Goal: Task Accomplishment & Management: Use online tool/utility

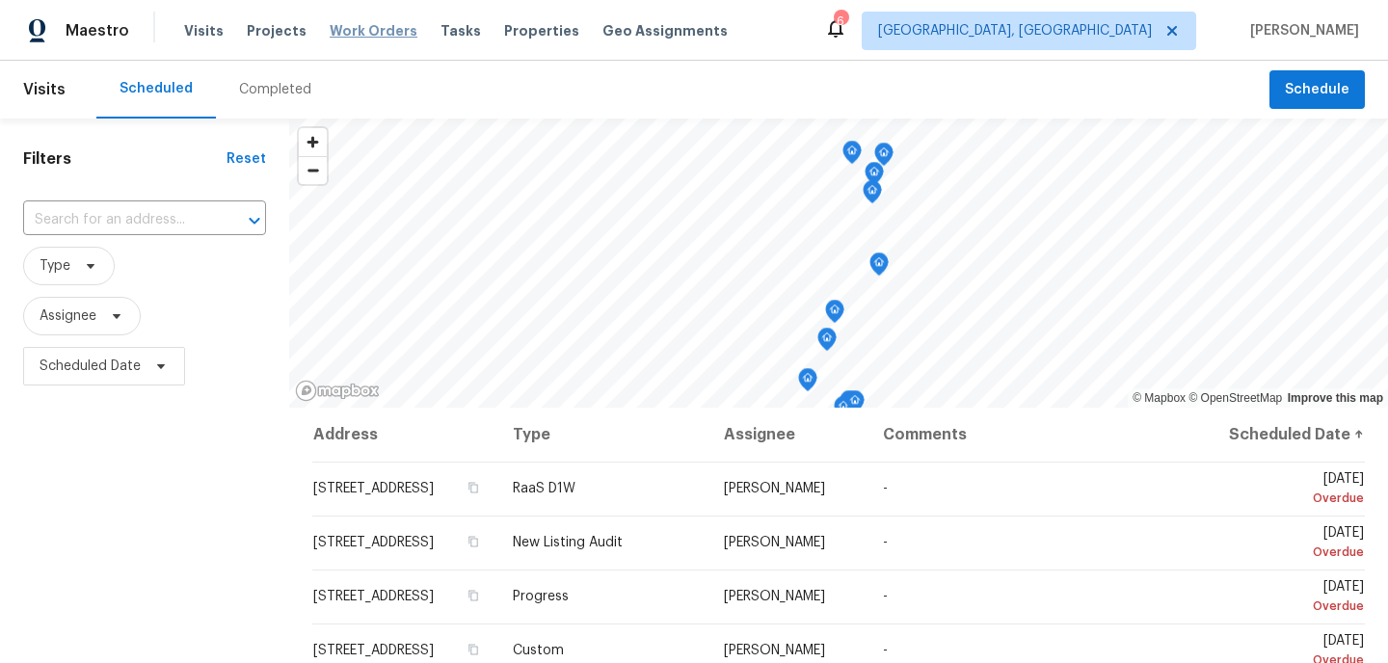
click at [341, 31] on span "Work Orders" at bounding box center [374, 30] width 88 height 19
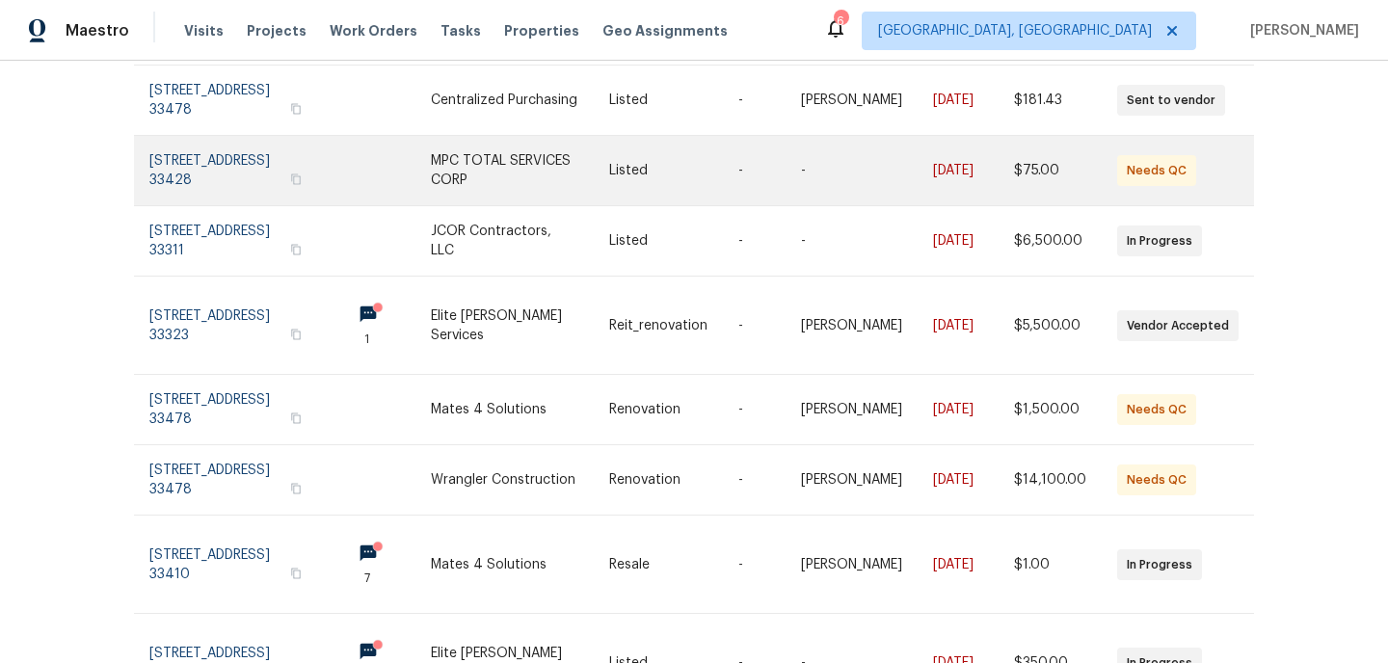
scroll to position [233, 0]
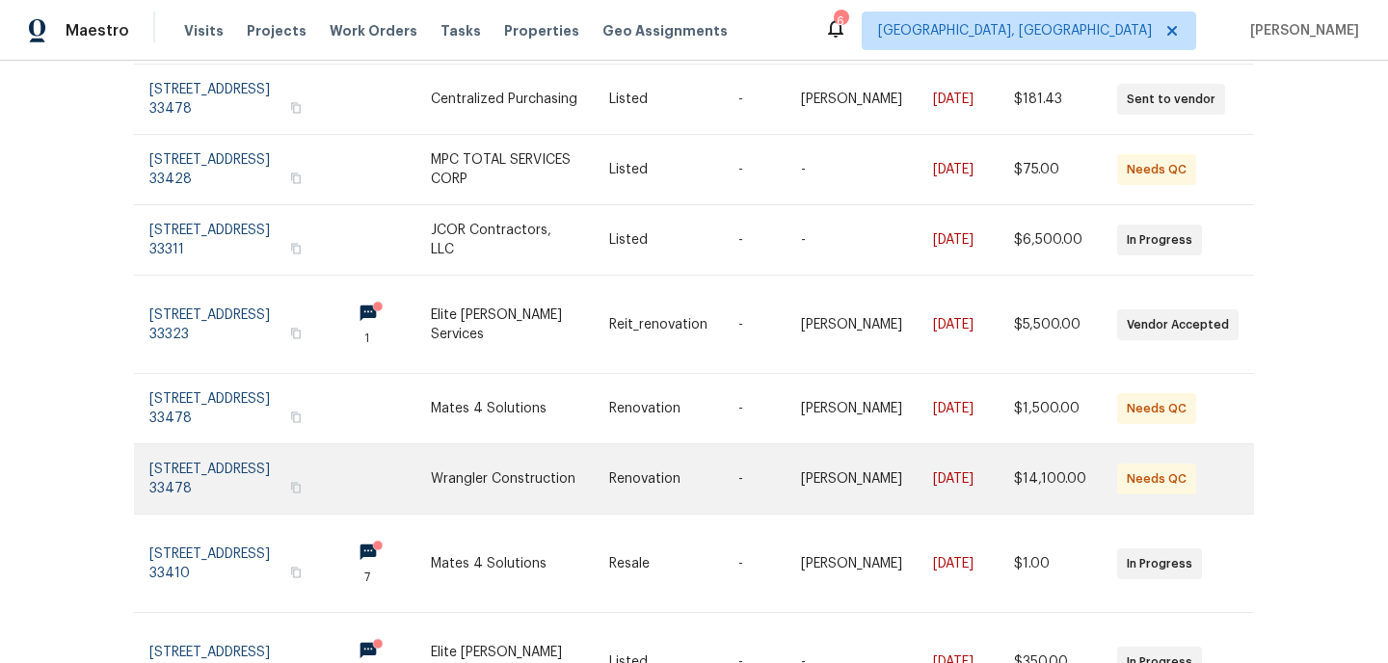
click at [520, 461] on link at bounding box center [520, 478] width 178 height 69
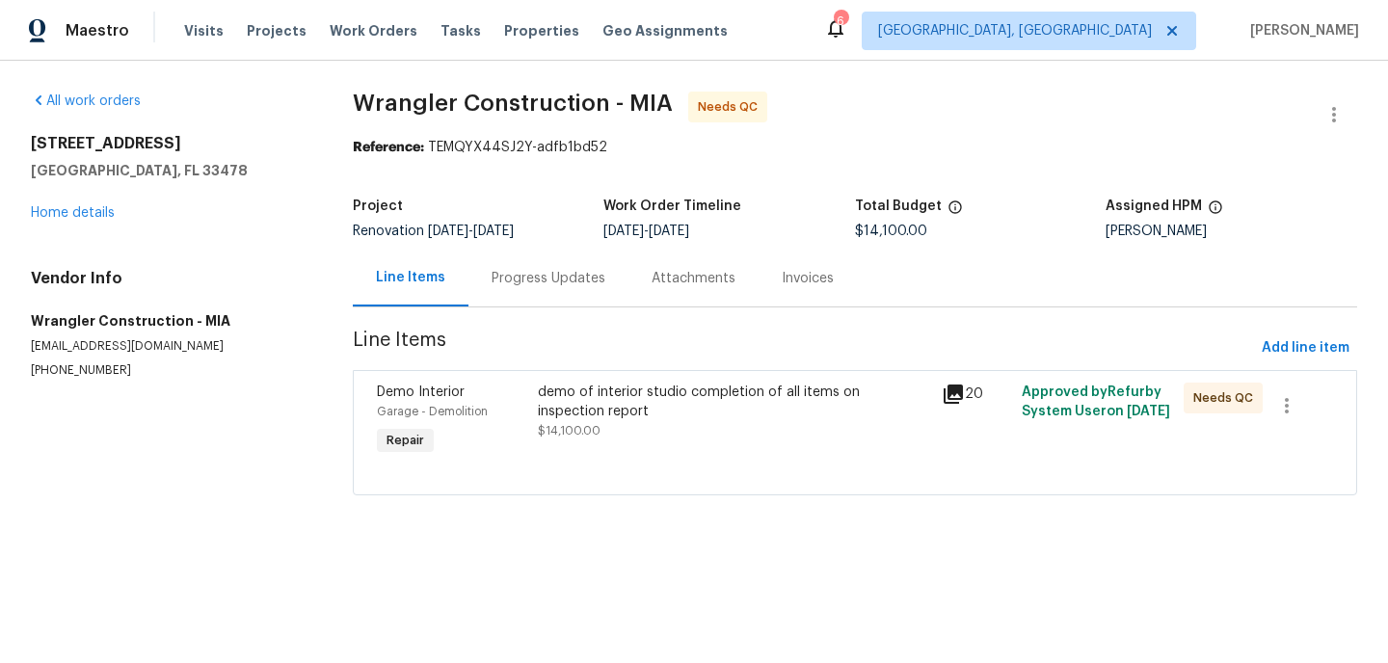
click at [580, 394] on div "demo of interior studio completion of all items on inspection report" at bounding box center [733, 402] width 391 height 39
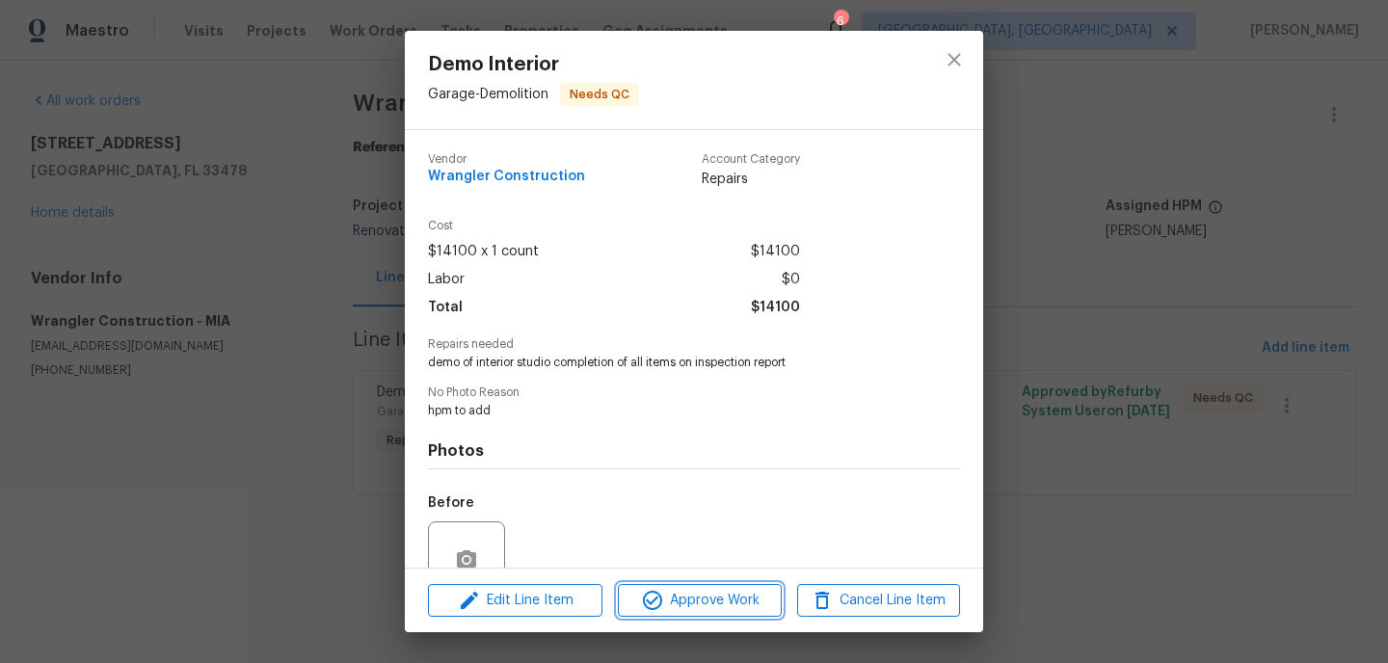
click at [676, 600] on span "Approve Work" at bounding box center [699, 601] width 151 height 24
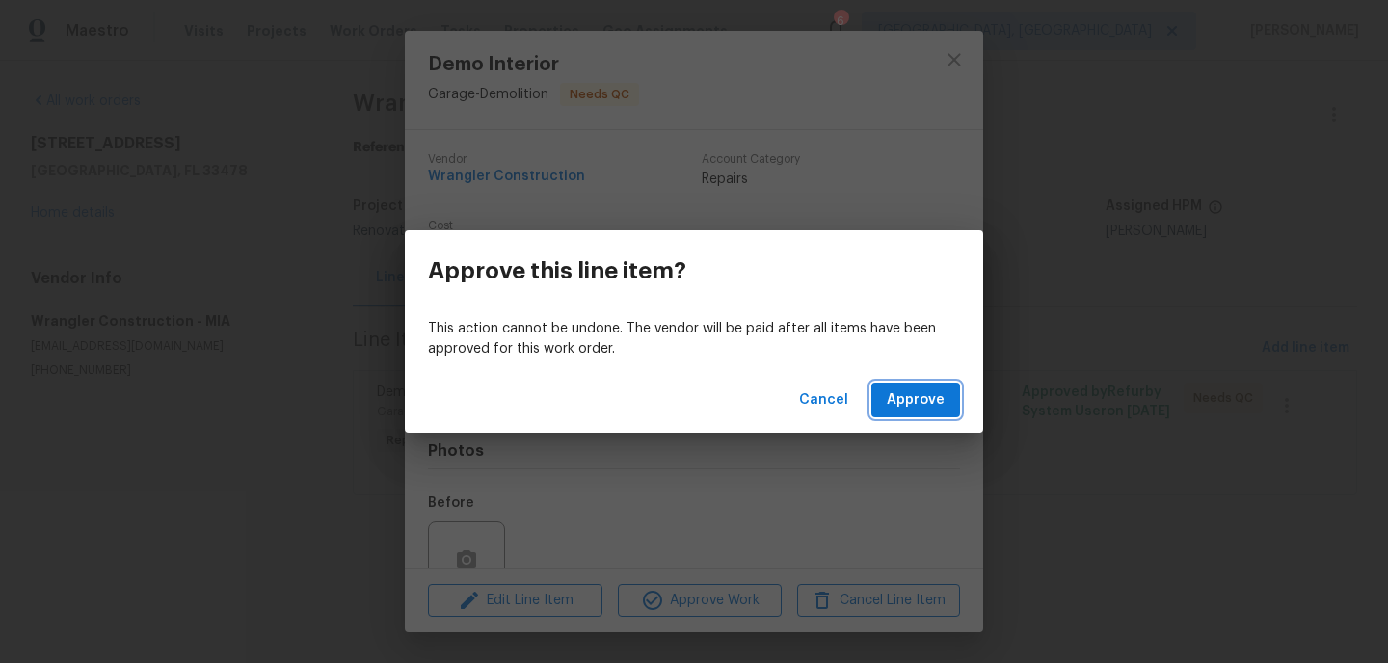
click at [885, 406] on button "Approve" at bounding box center [915, 401] width 89 height 36
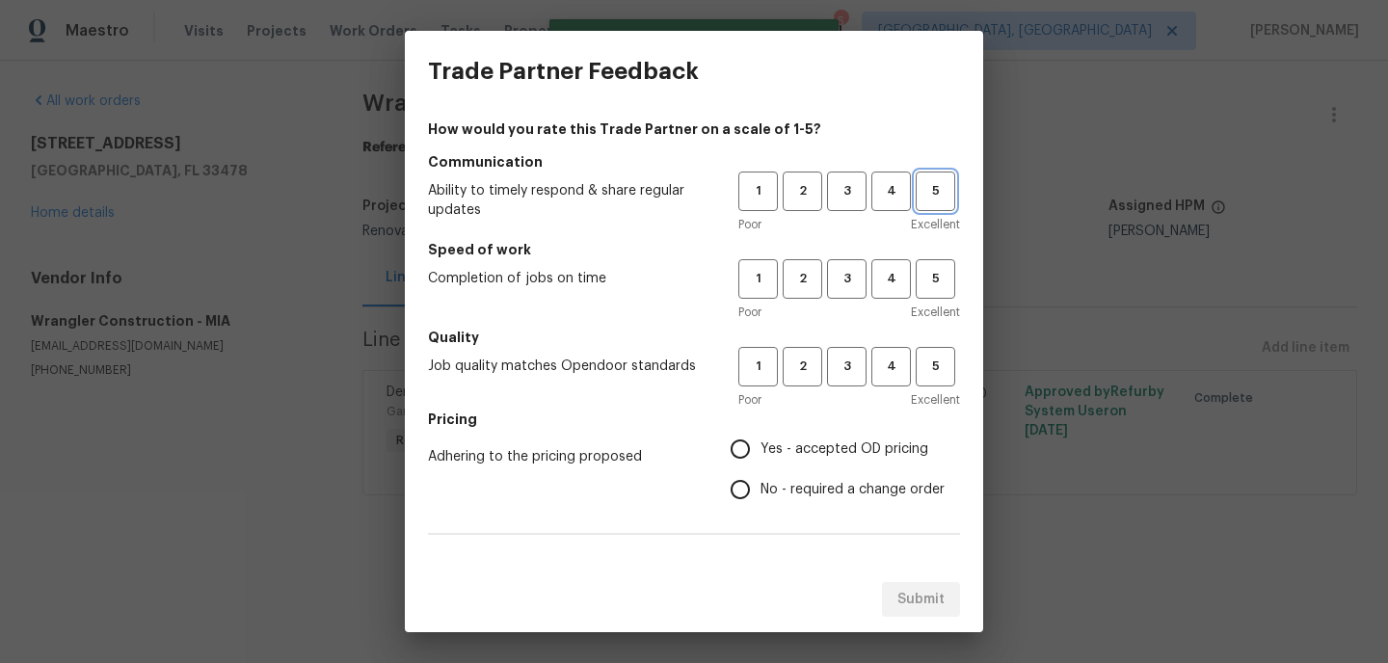
click at [942, 195] on span "5" at bounding box center [936, 191] width 36 height 22
click at [944, 281] on span "5" at bounding box center [936, 279] width 36 height 22
click at [942, 361] on span "5" at bounding box center [936, 367] width 36 height 22
click at [739, 450] on input "Yes - accepted OD pricing" at bounding box center [740, 449] width 40 height 40
radio input "true"
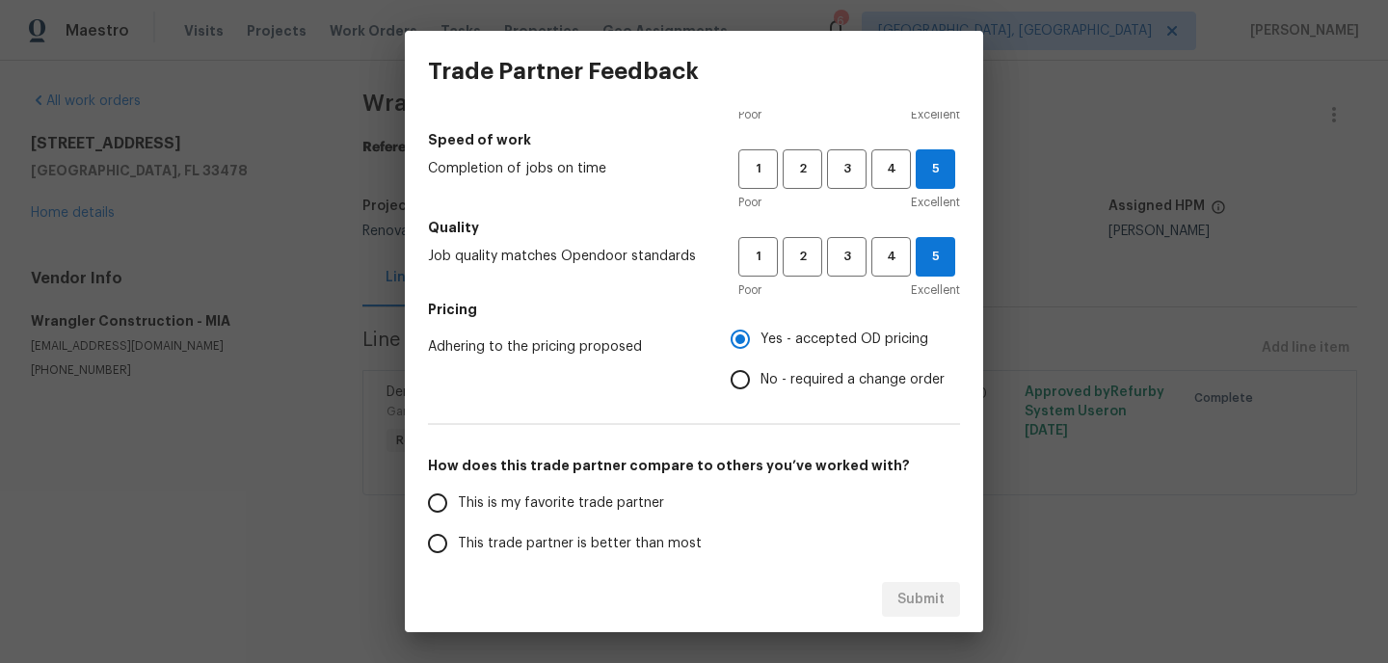
scroll to position [114, 0]
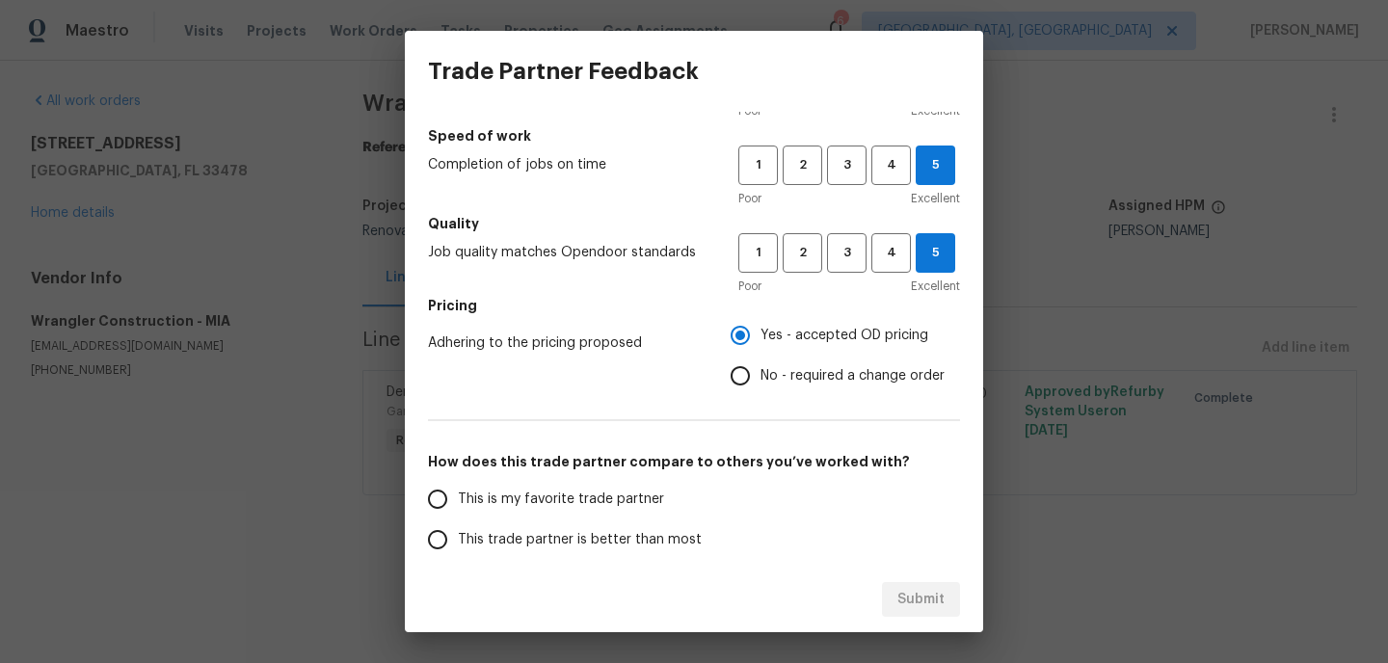
click at [440, 500] on input "This is my favorite trade partner" at bounding box center [437, 499] width 40 height 40
radio input "false"
click at [440, 551] on input "This trade partner is better than most" at bounding box center [437, 540] width 40 height 40
click at [910, 591] on span "Submit" at bounding box center [920, 600] width 47 height 24
radio input "true"
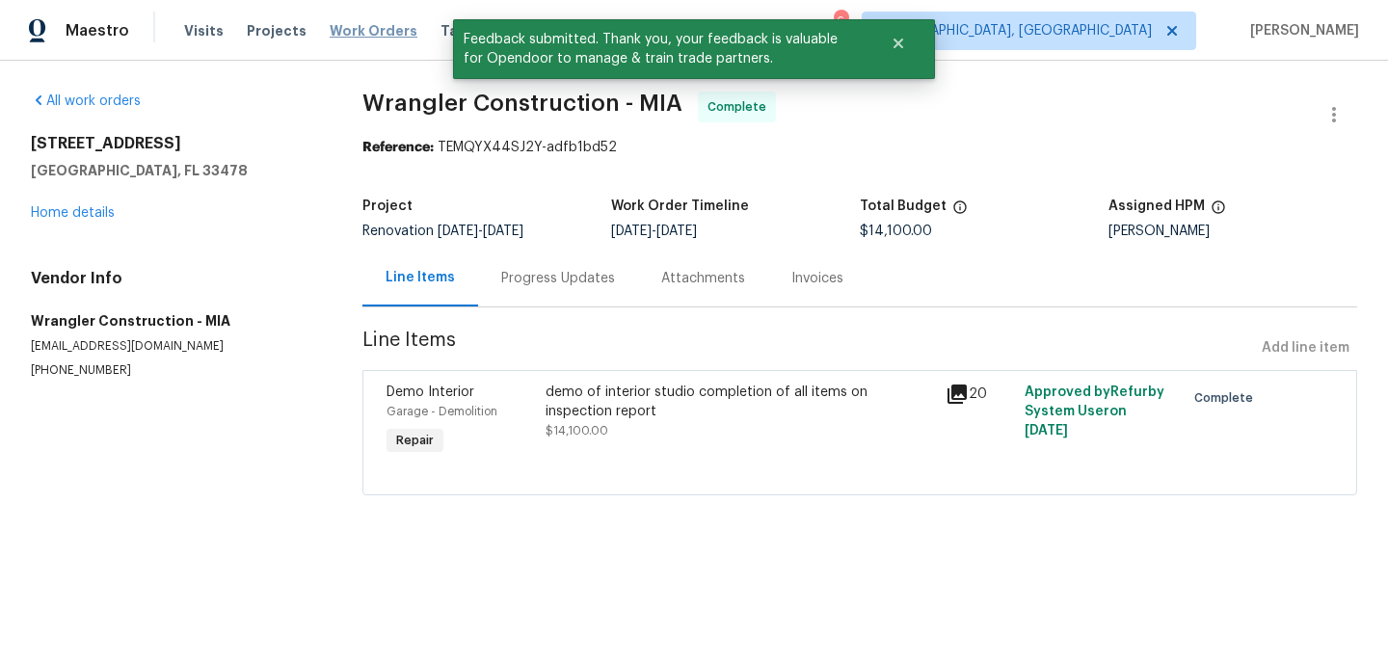
click at [367, 23] on span "Work Orders" at bounding box center [374, 30] width 88 height 19
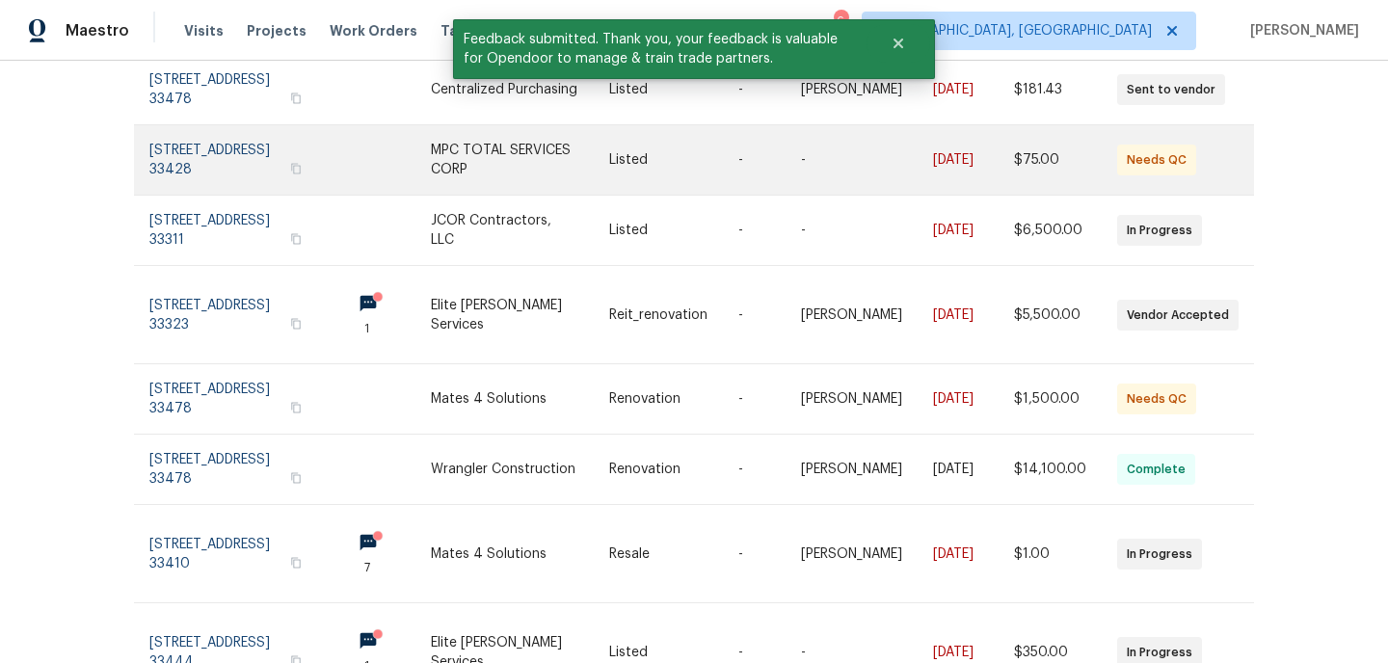
scroll to position [363, 0]
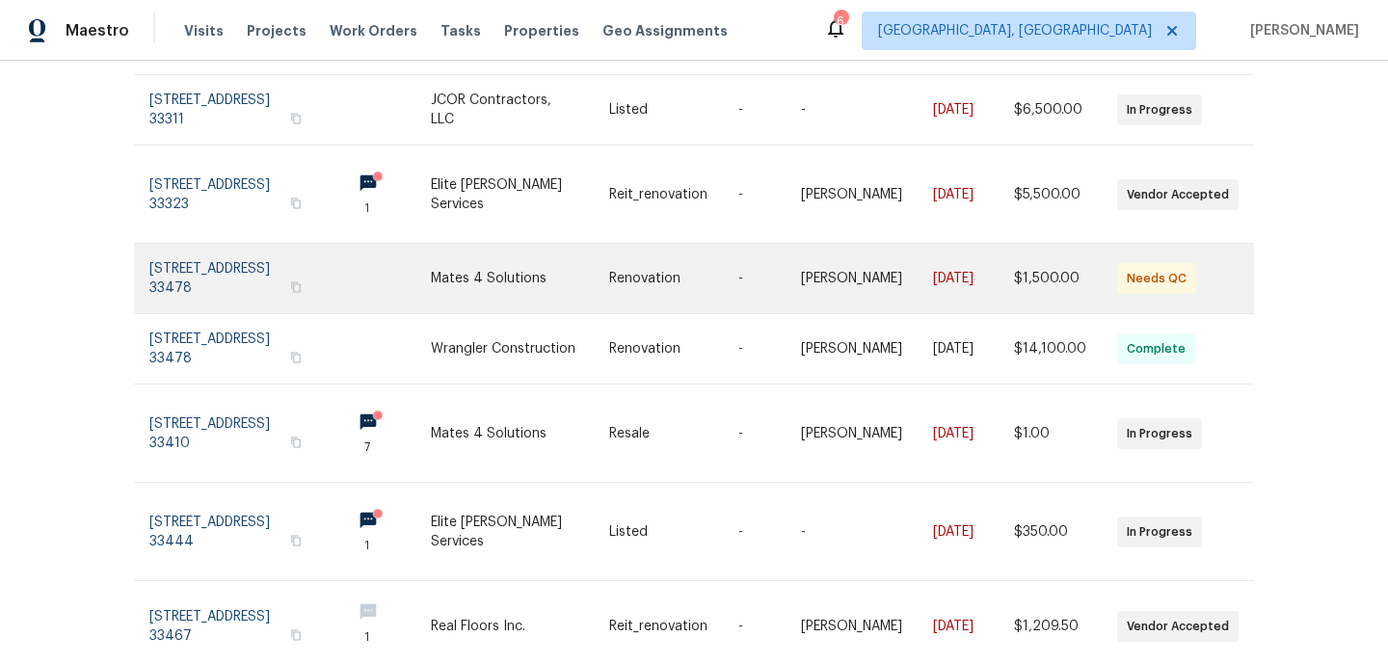
click at [642, 256] on link at bounding box center [673, 278] width 129 height 69
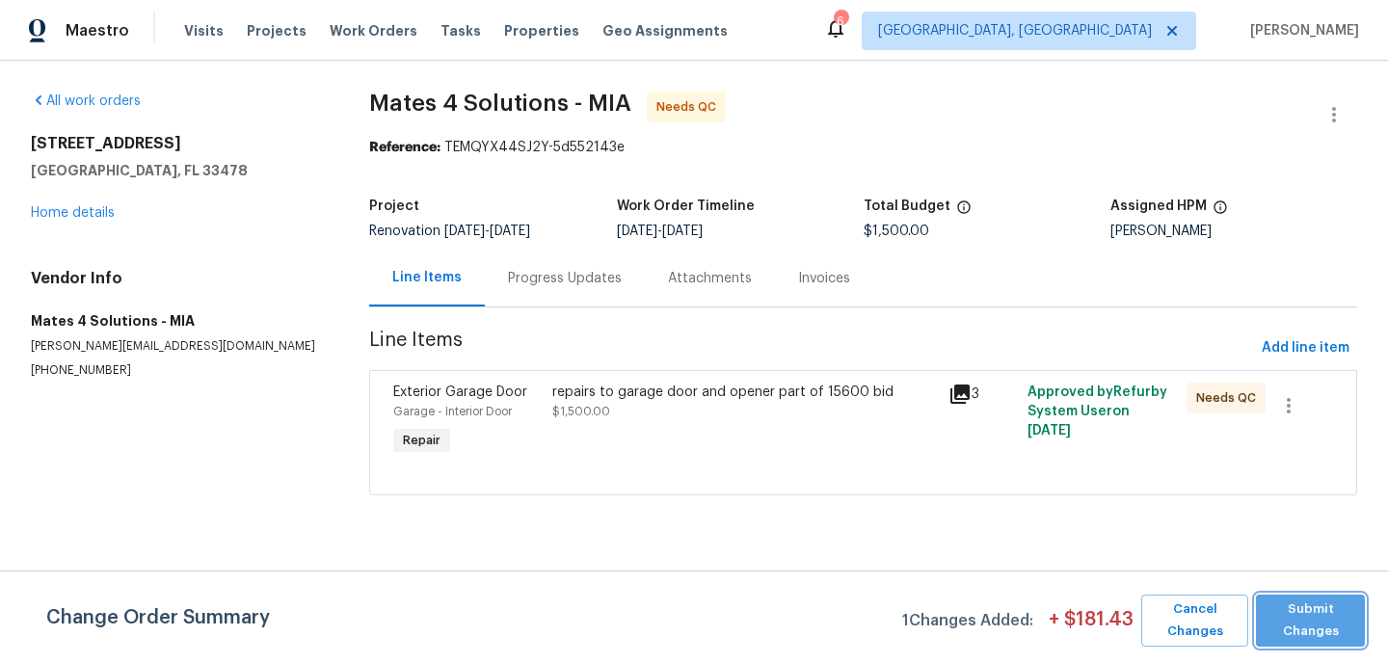
click at [1292, 614] on span "Submit Changes" at bounding box center [1311, 621] width 90 height 44
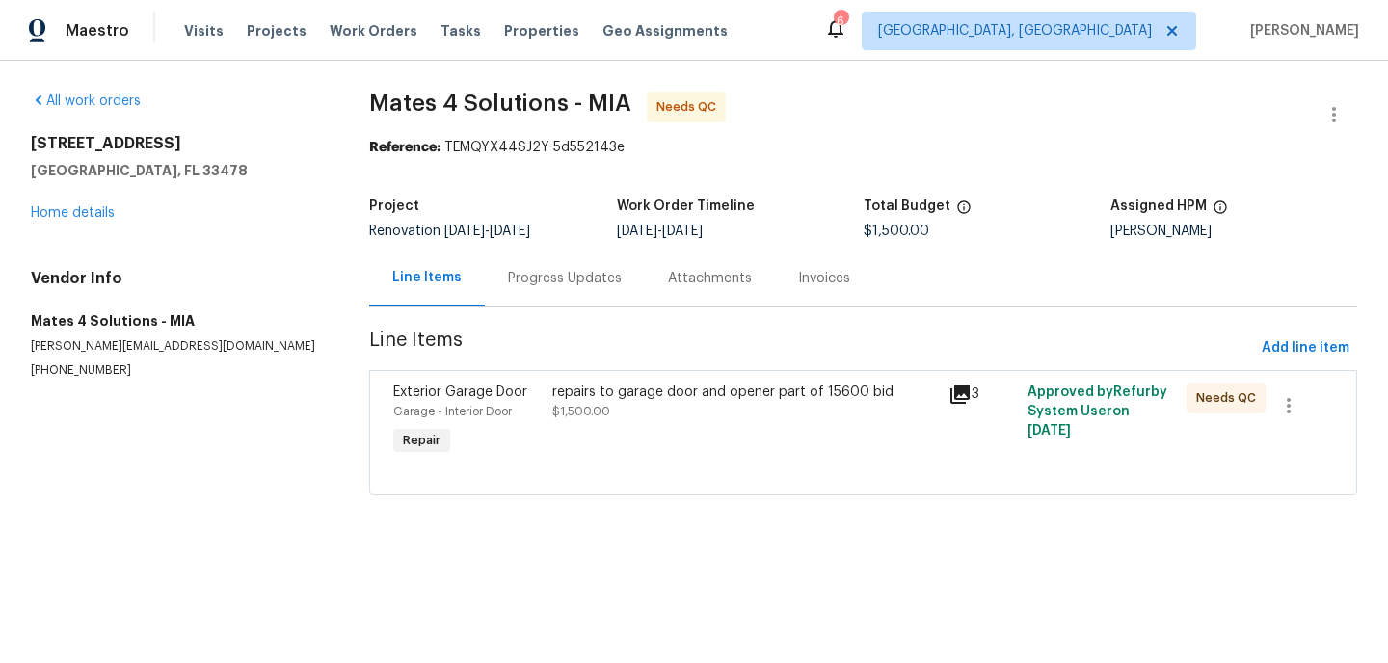
click at [686, 391] on div "repairs to garage door and opener part of 15600 bid" at bounding box center [744, 392] width 385 height 19
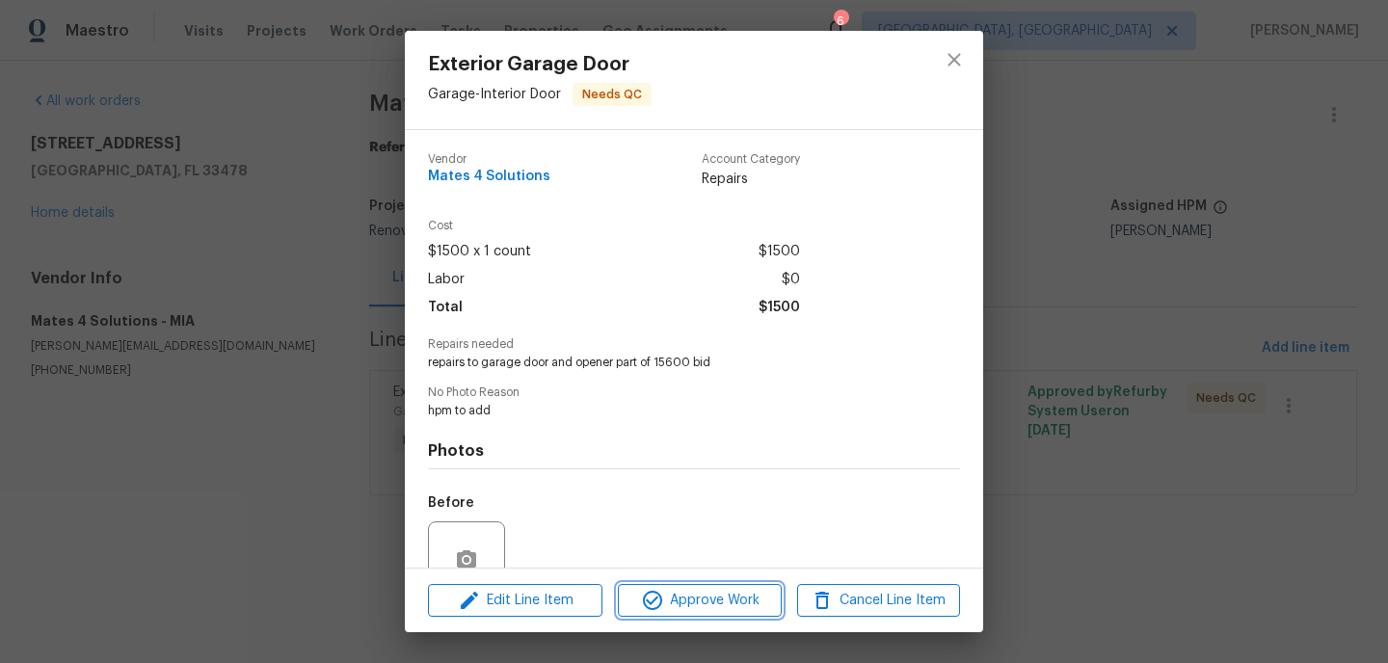
click at [699, 598] on span "Approve Work" at bounding box center [699, 601] width 151 height 24
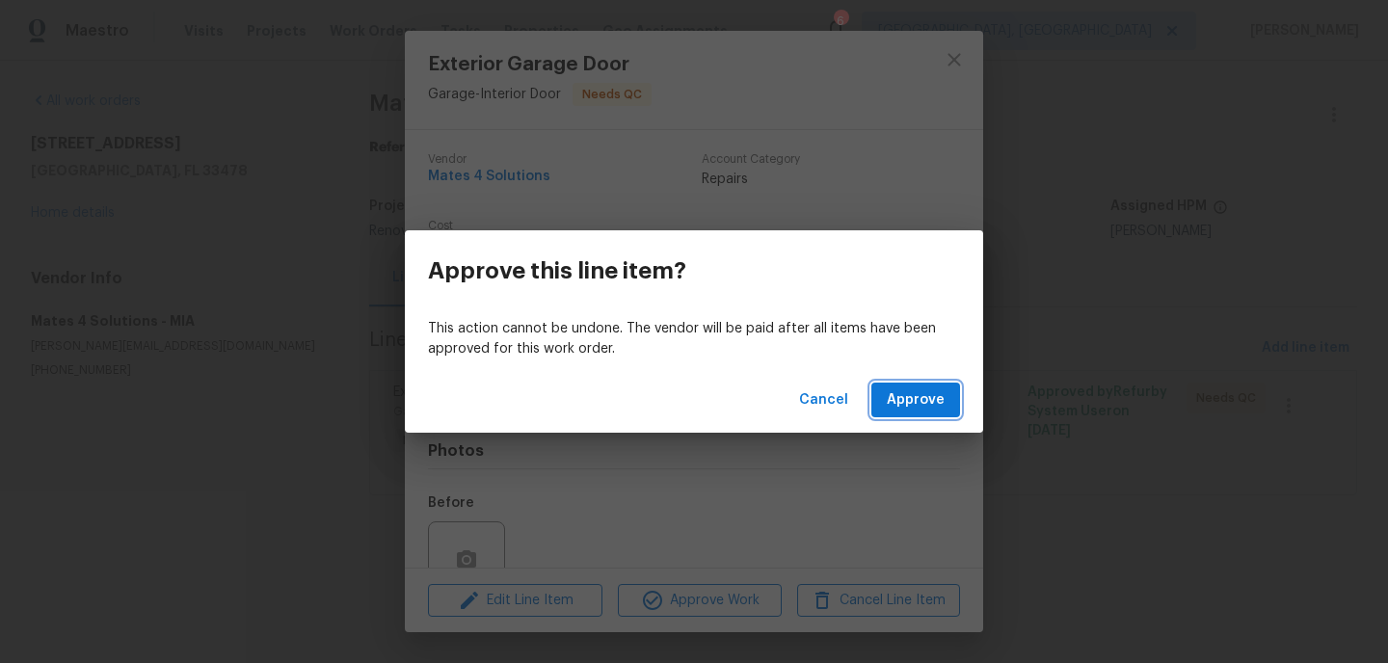
click at [923, 394] on span "Approve" at bounding box center [916, 400] width 58 height 24
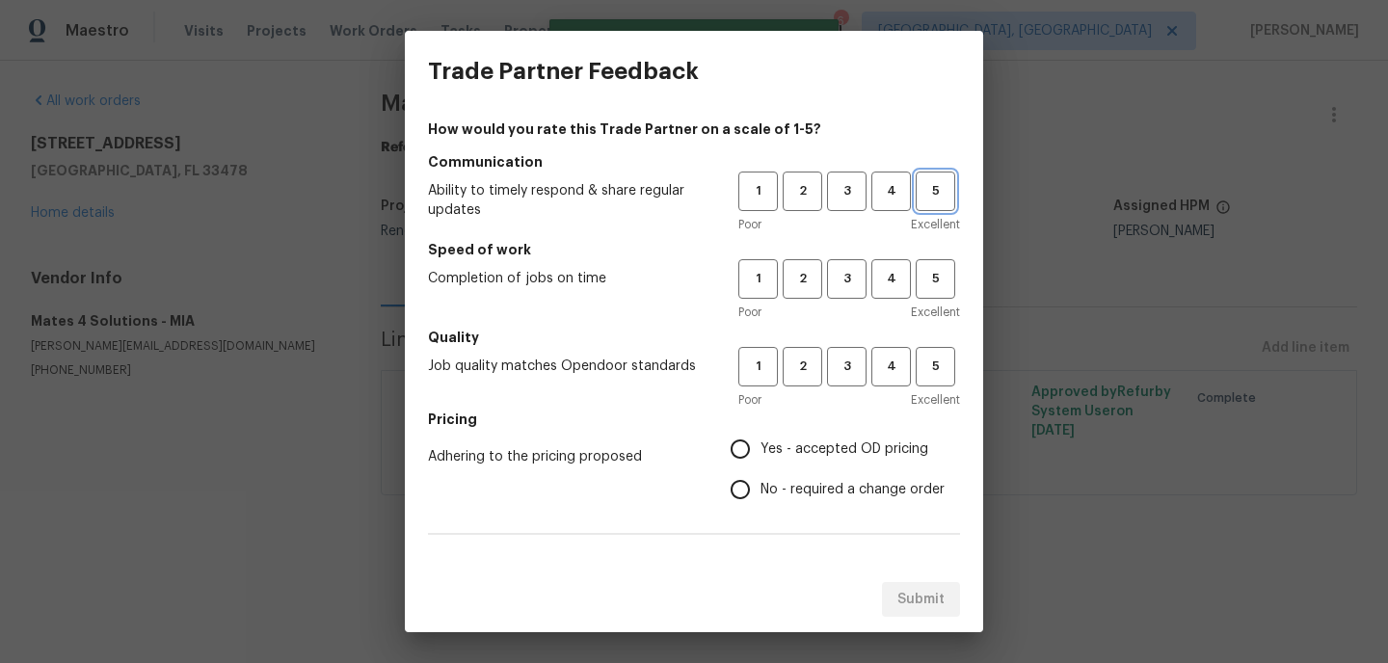
click at [944, 190] on span "5" at bounding box center [936, 191] width 36 height 22
click at [942, 300] on div "1 2 3 4 5 Poor Excellent" at bounding box center [849, 290] width 222 height 63
click at [940, 376] on span "5" at bounding box center [936, 367] width 36 height 22
click at [940, 286] on span "5" at bounding box center [936, 279] width 36 height 22
click at [742, 447] on input "Yes - accepted OD pricing" at bounding box center [740, 449] width 40 height 40
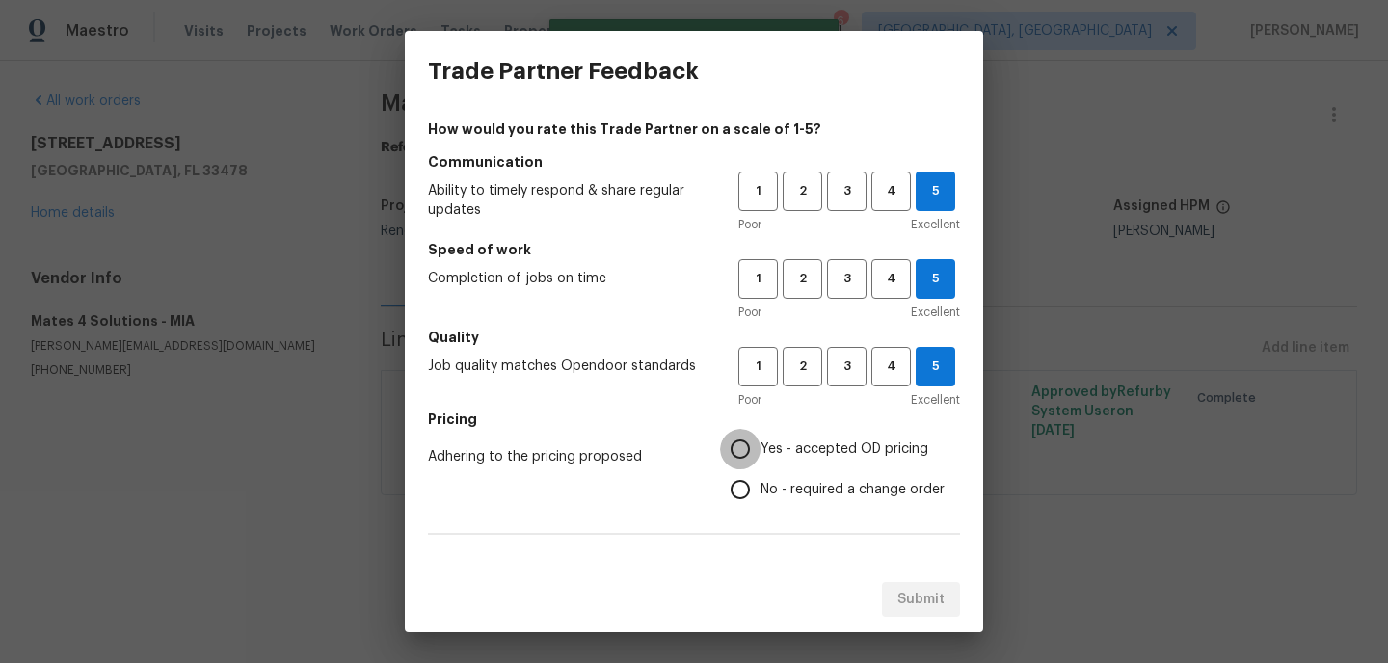
radio input "true"
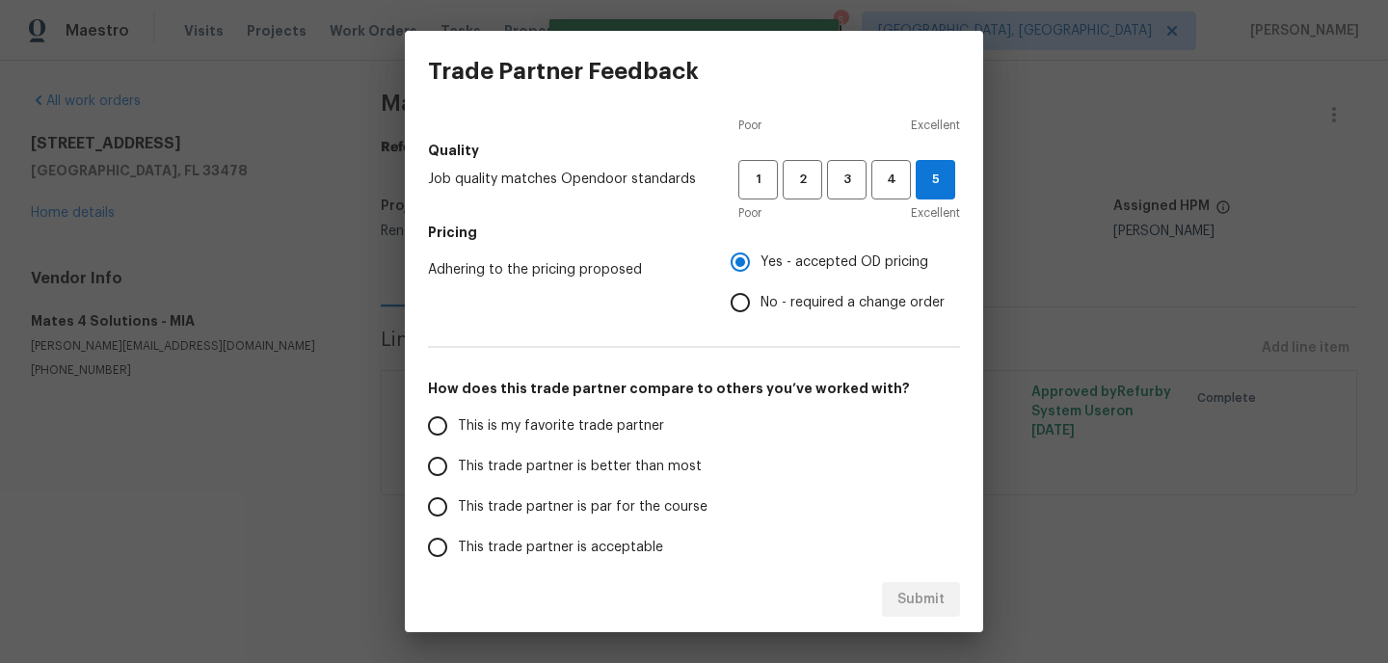
scroll to position [315, 0]
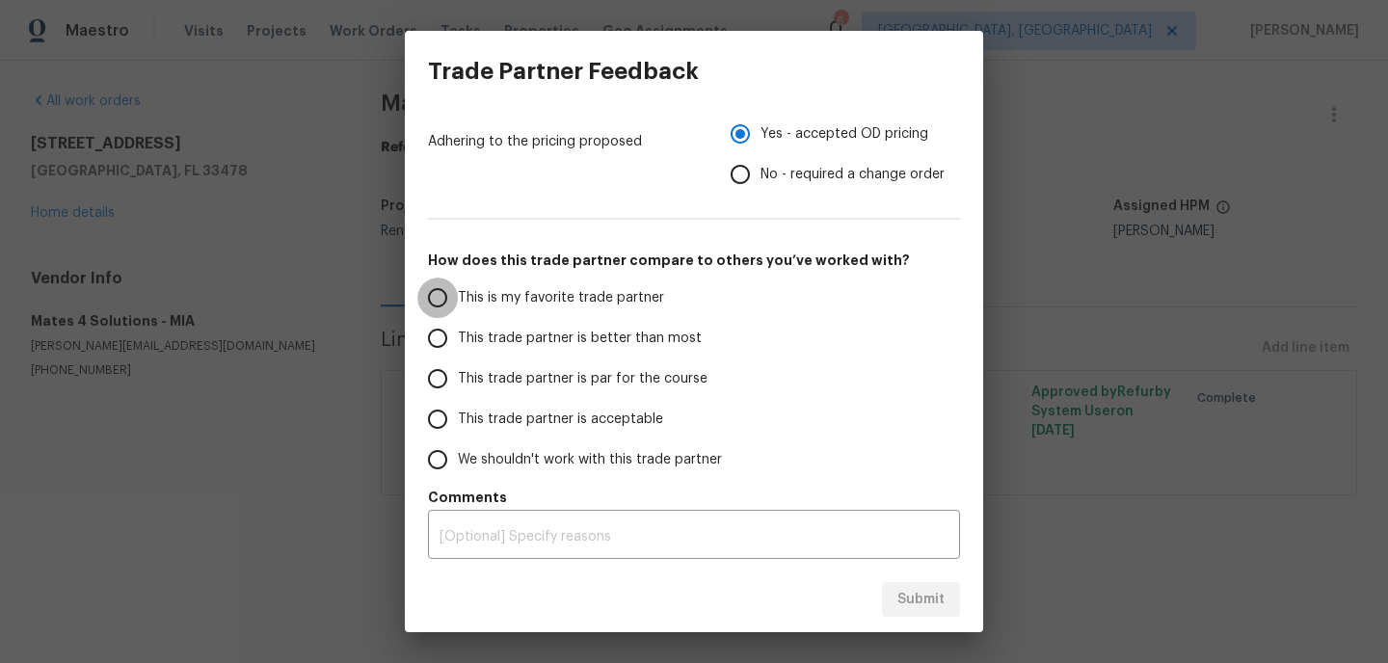
click at [439, 295] on input "This is my favorite trade partner" at bounding box center [437, 298] width 40 height 40
radio input "false"
click at [432, 345] on input "This trade partner is better than most" at bounding box center [437, 338] width 40 height 40
click at [932, 594] on span "Submit" at bounding box center [920, 600] width 47 height 24
radio input "true"
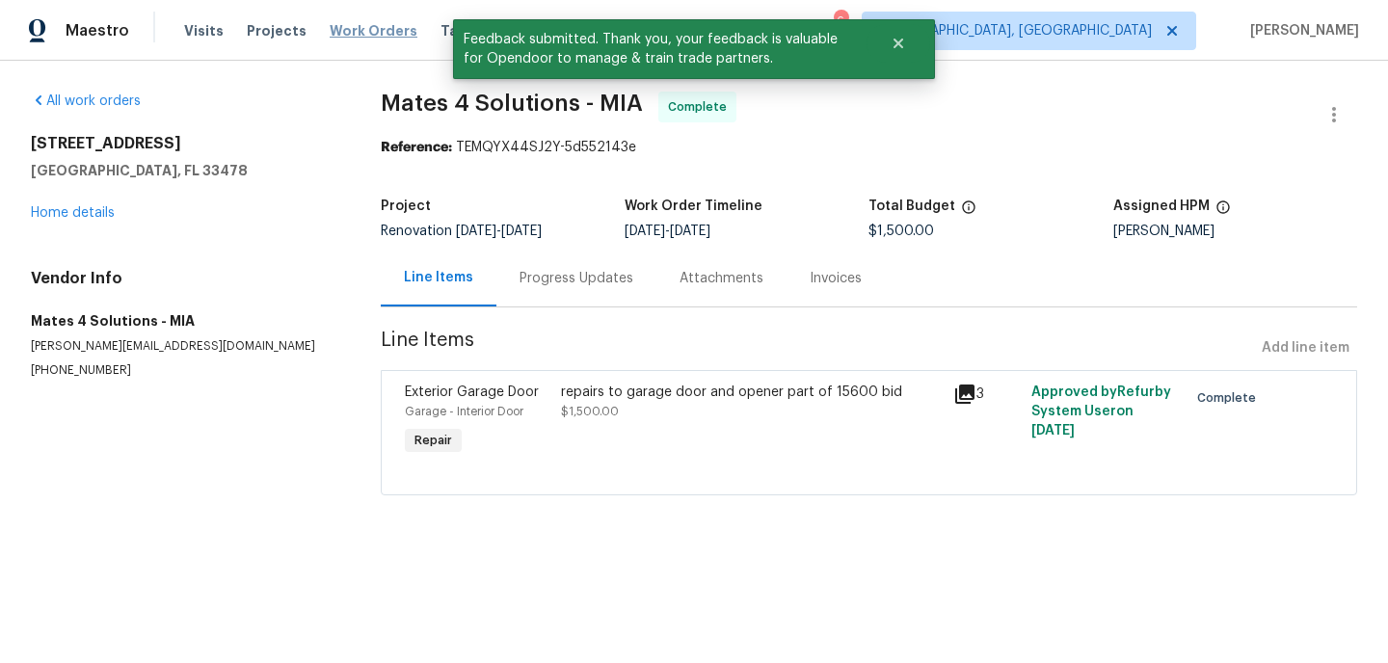
click at [374, 30] on span "Work Orders" at bounding box center [374, 30] width 88 height 19
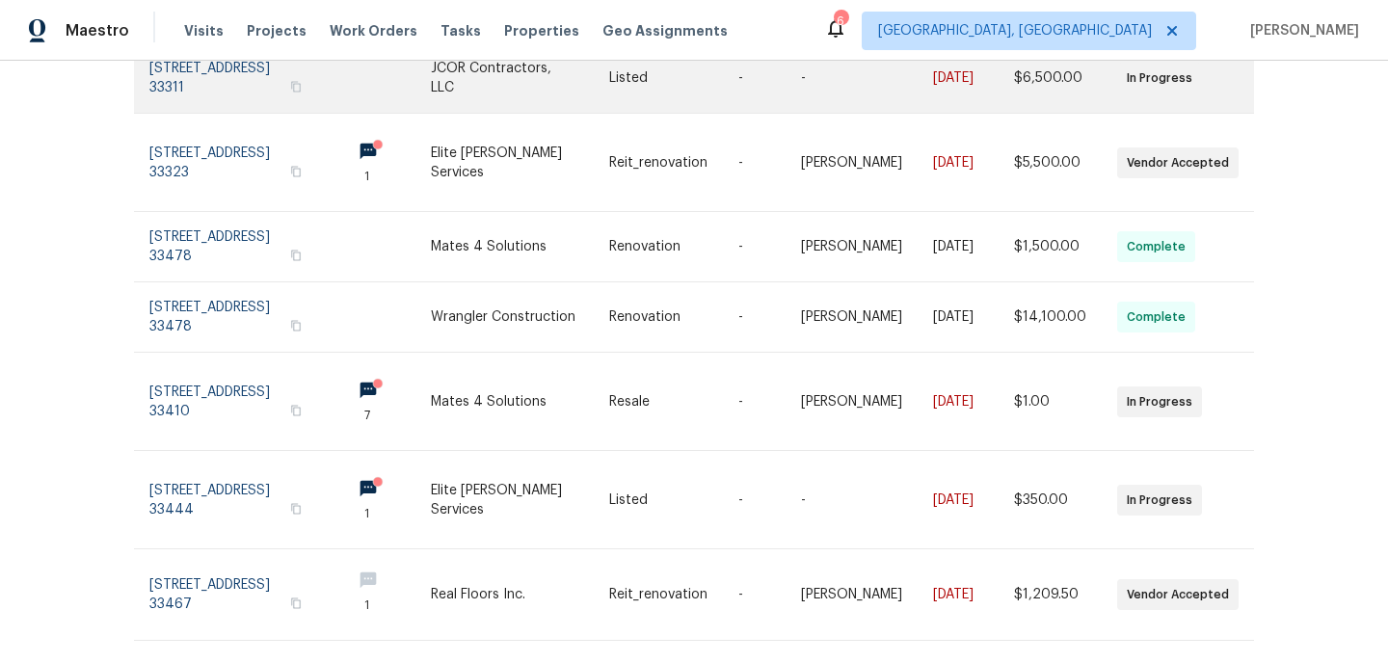
scroll to position [508, 0]
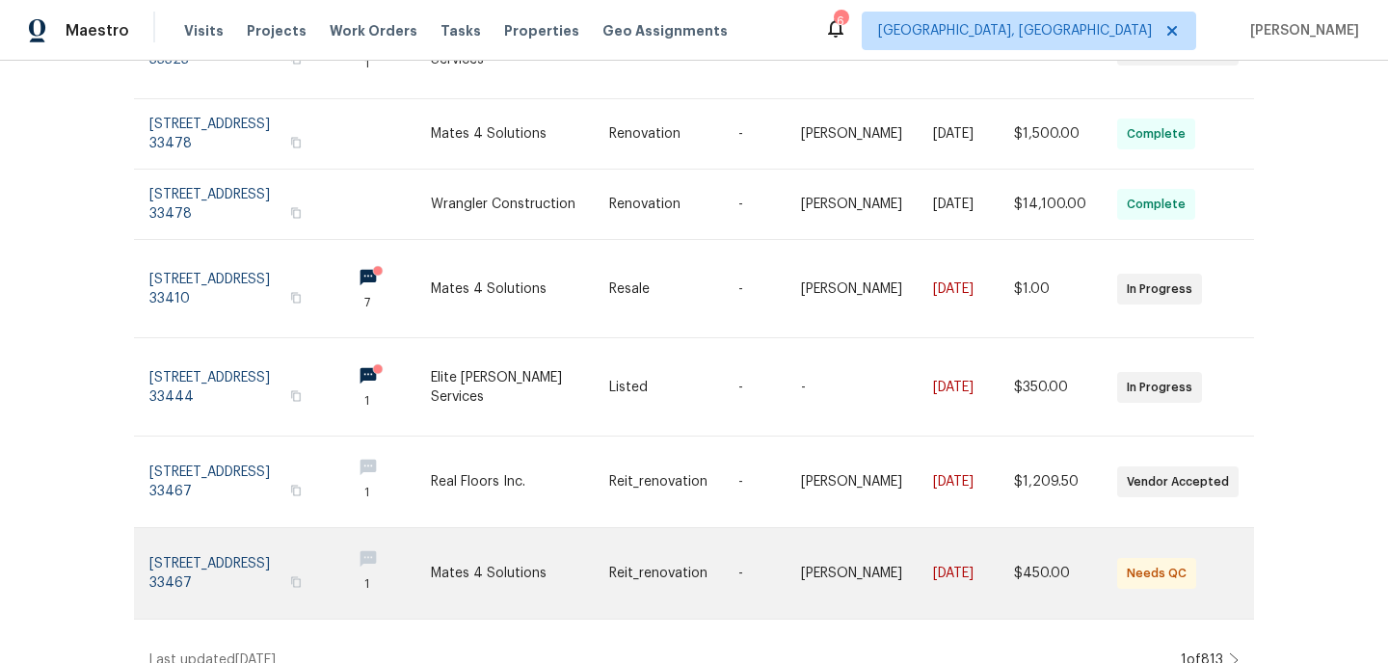
click at [528, 551] on link at bounding box center [520, 573] width 178 height 91
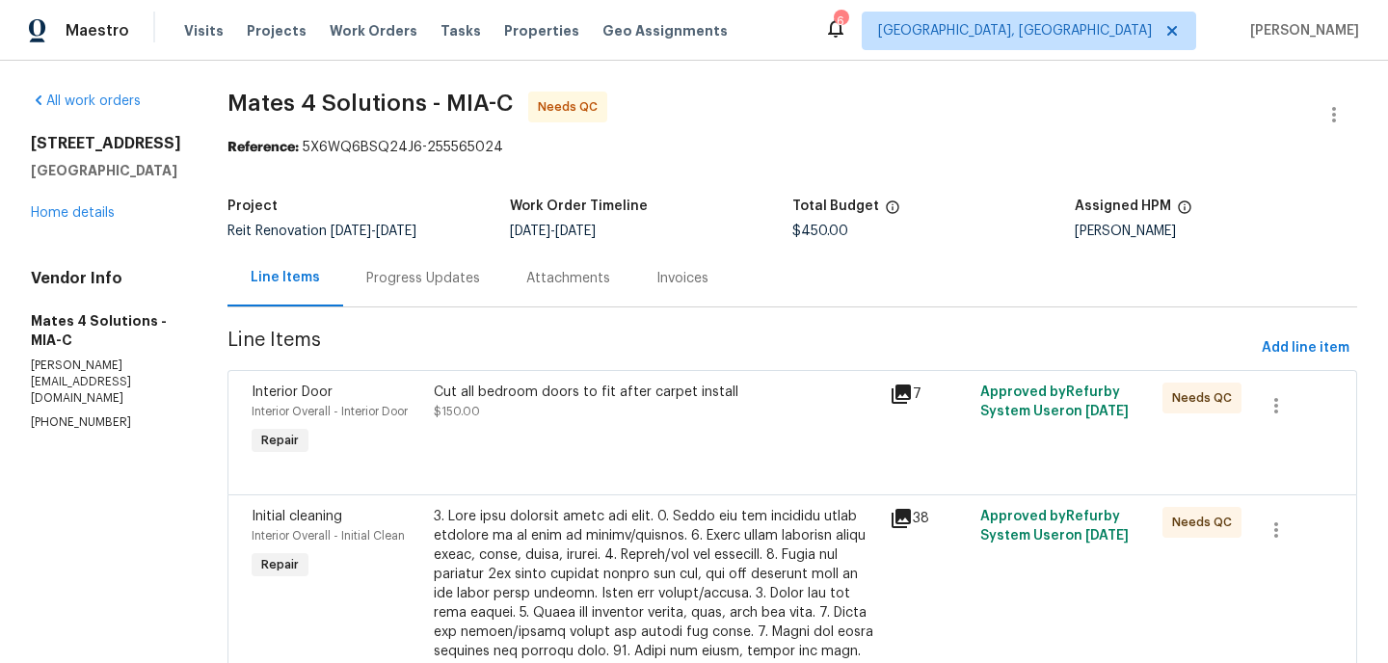
click at [609, 381] on div "Cut all bedroom doors to fit after carpet install $150.00" at bounding box center [656, 421] width 456 height 89
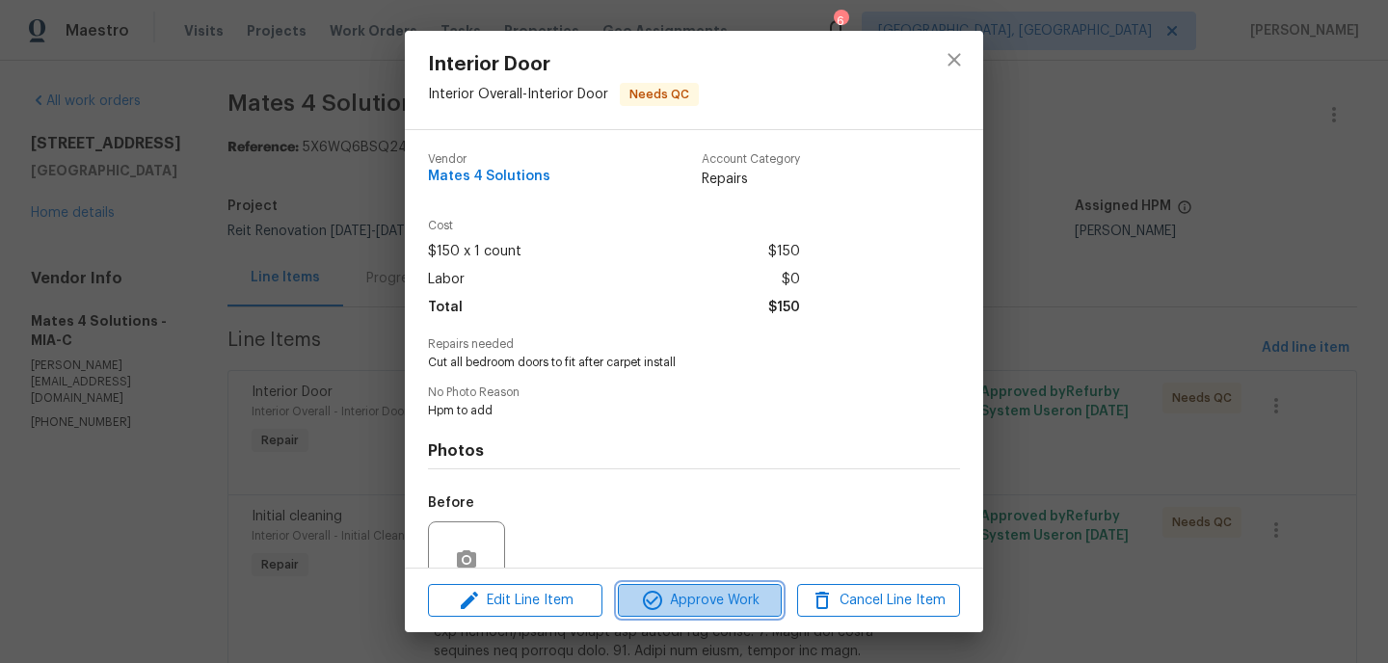
click at [718, 602] on span "Approve Work" at bounding box center [699, 601] width 151 height 24
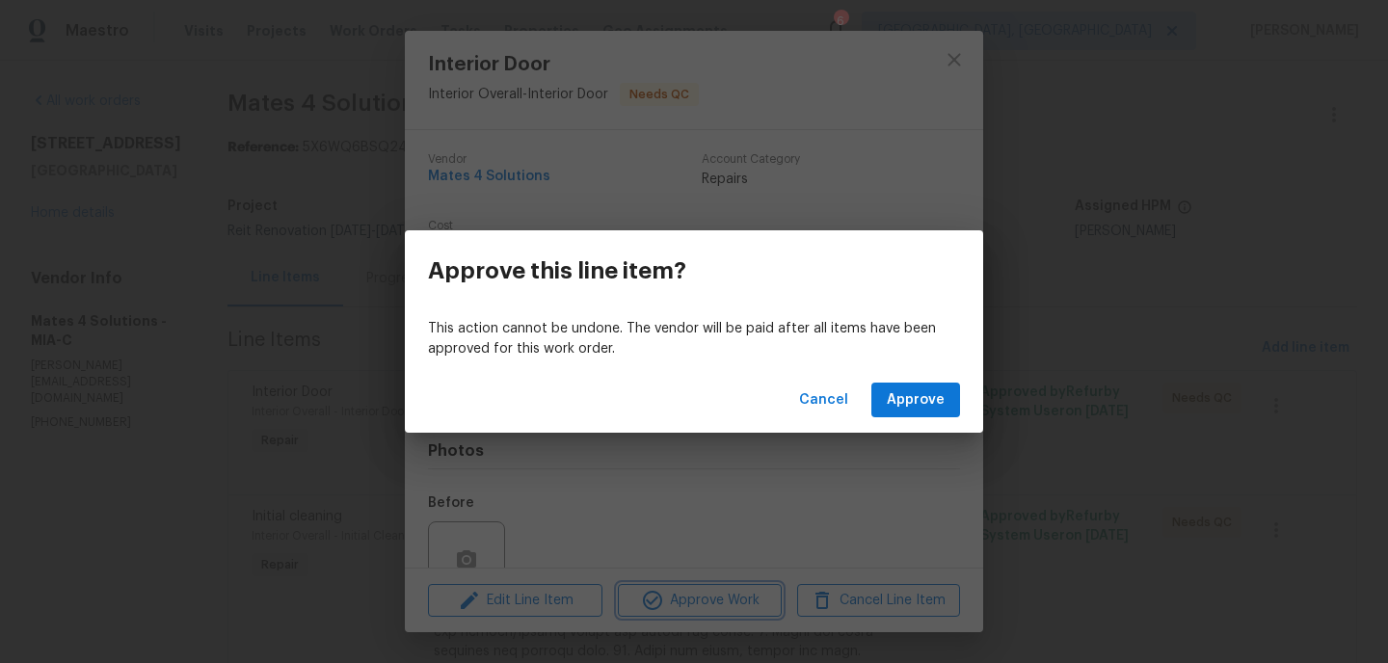
click at [774, 469] on div "Approve this line item? This action cannot be undone. The vendor will be paid a…" at bounding box center [694, 331] width 1388 height 663
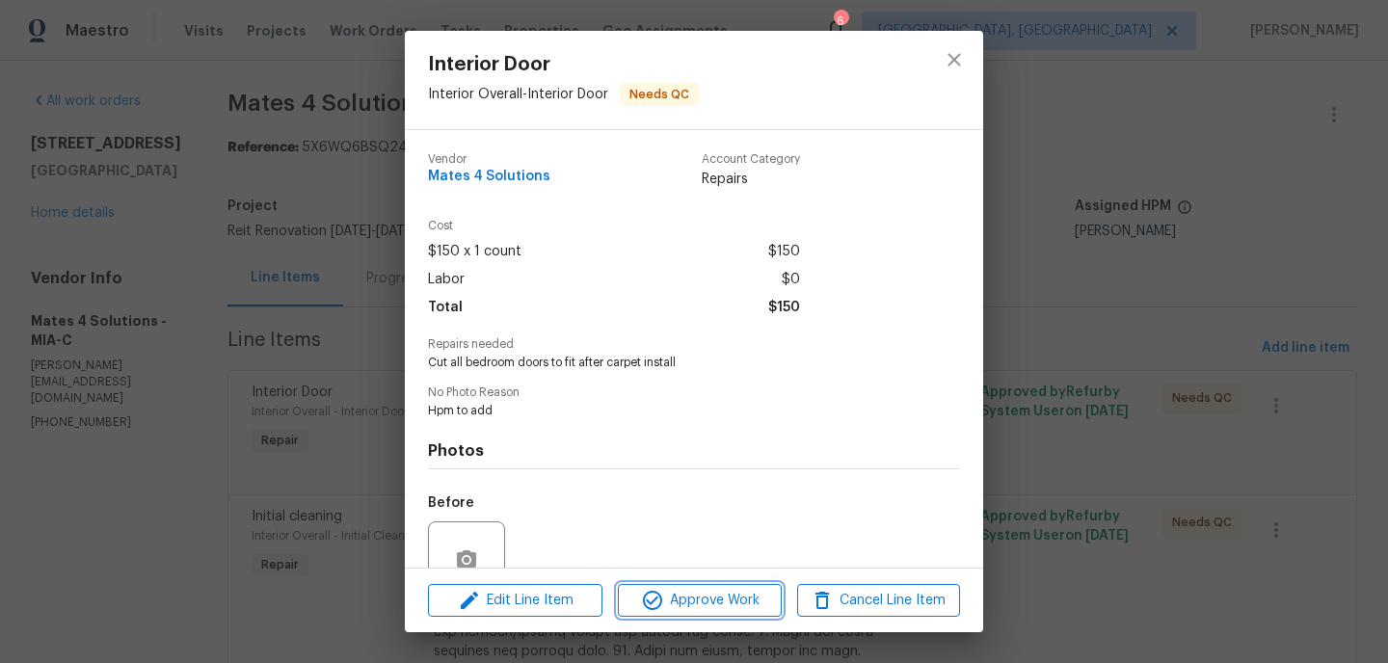
scroll to position [175, 0]
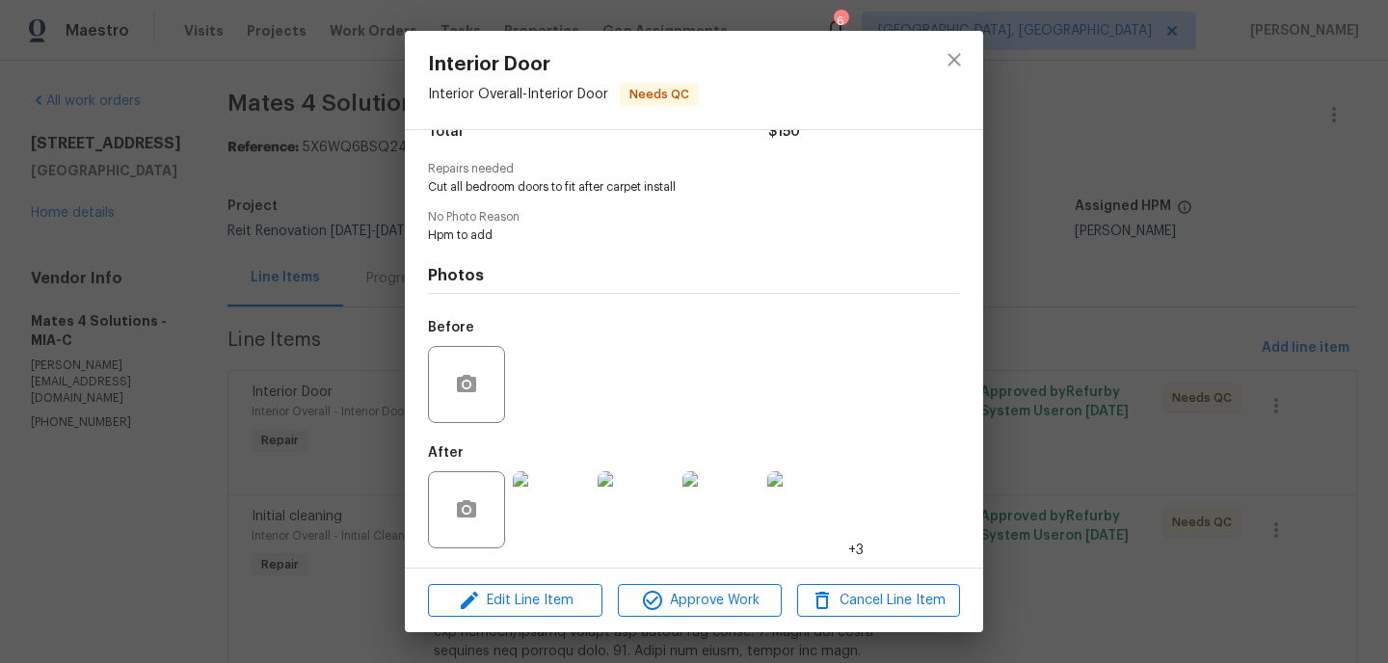
click at [547, 521] on img at bounding box center [551, 509] width 77 height 77
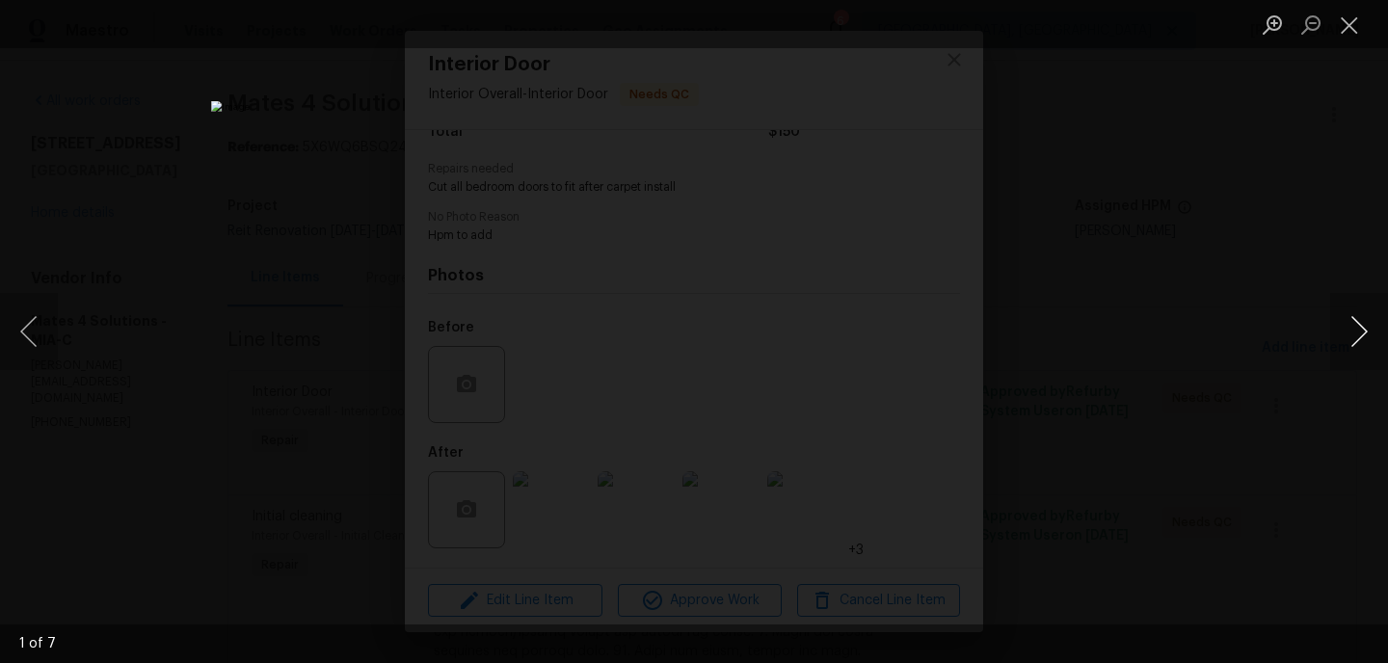
click at [1363, 318] on button "Next image" at bounding box center [1359, 331] width 58 height 77
click at [1349, 29] on button "Close lightbox" at bounding box center [1349, 25] width 39 height 34
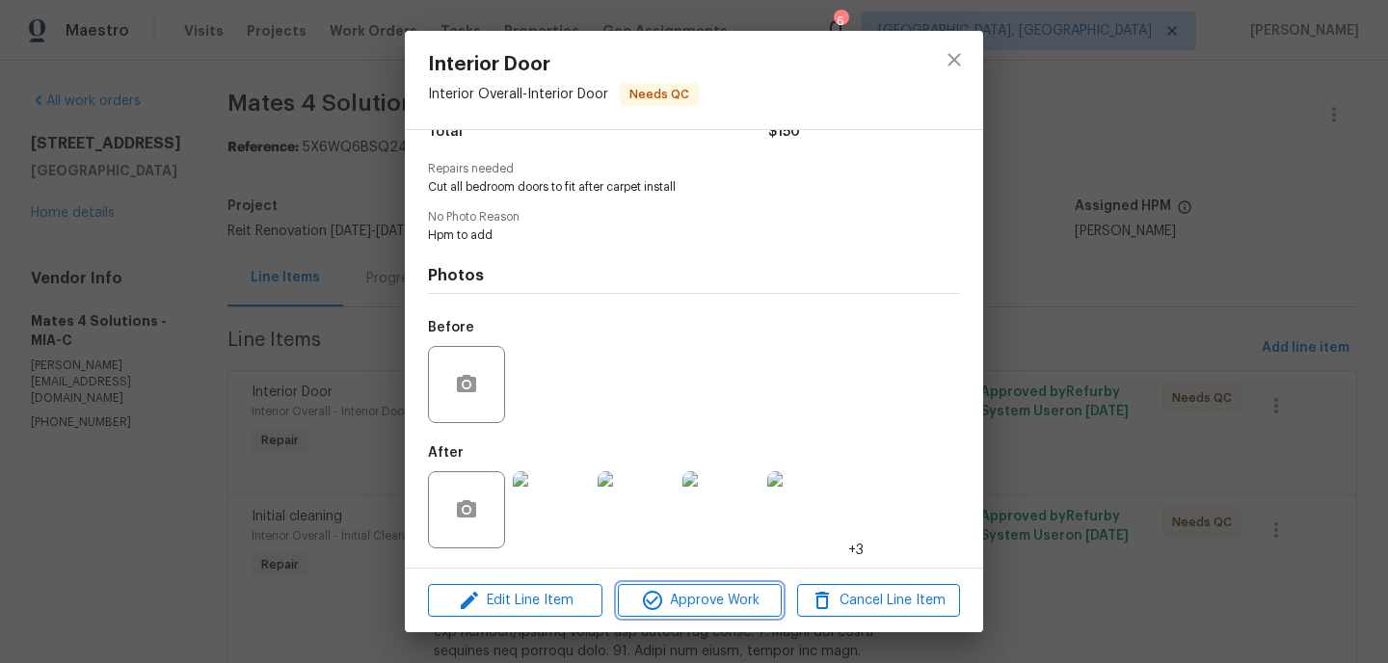
click at [723, 587] on button "Approve Work" at bounding box center [699, 601] width 163 height 34
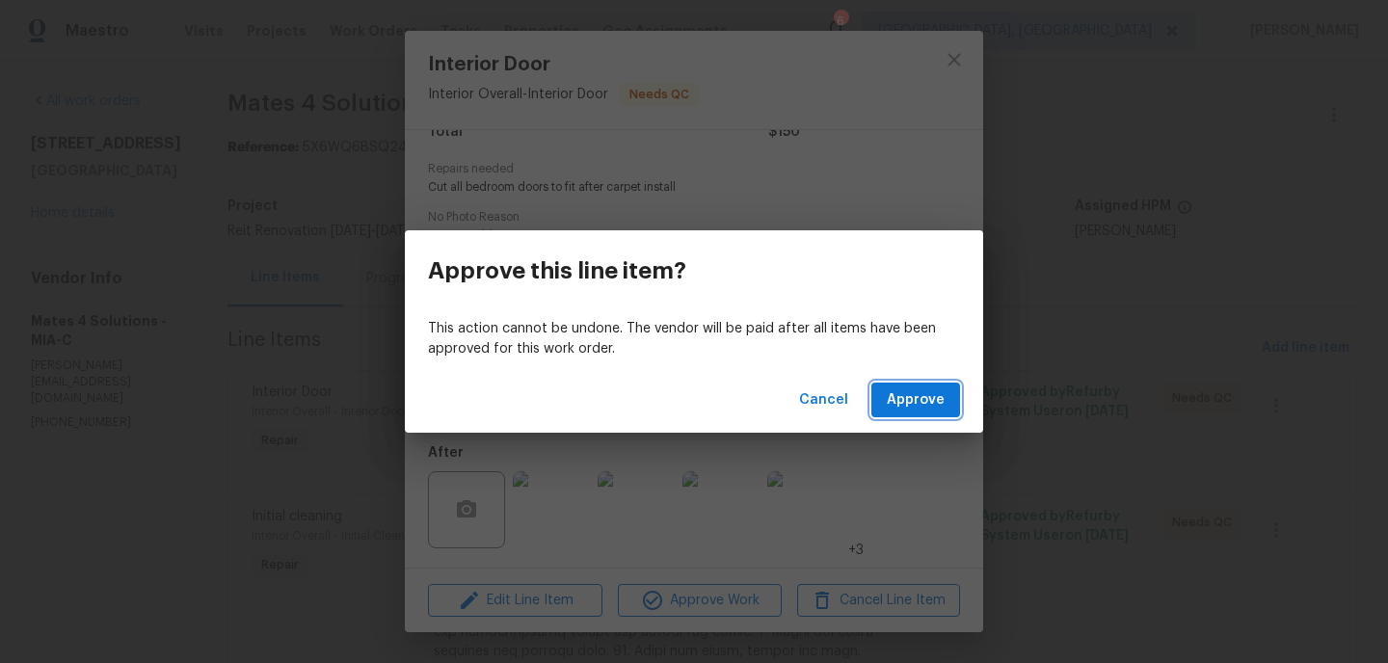
click at [923, 390] on span "Approve" at bounding box center [916, 400] width 58 height 24
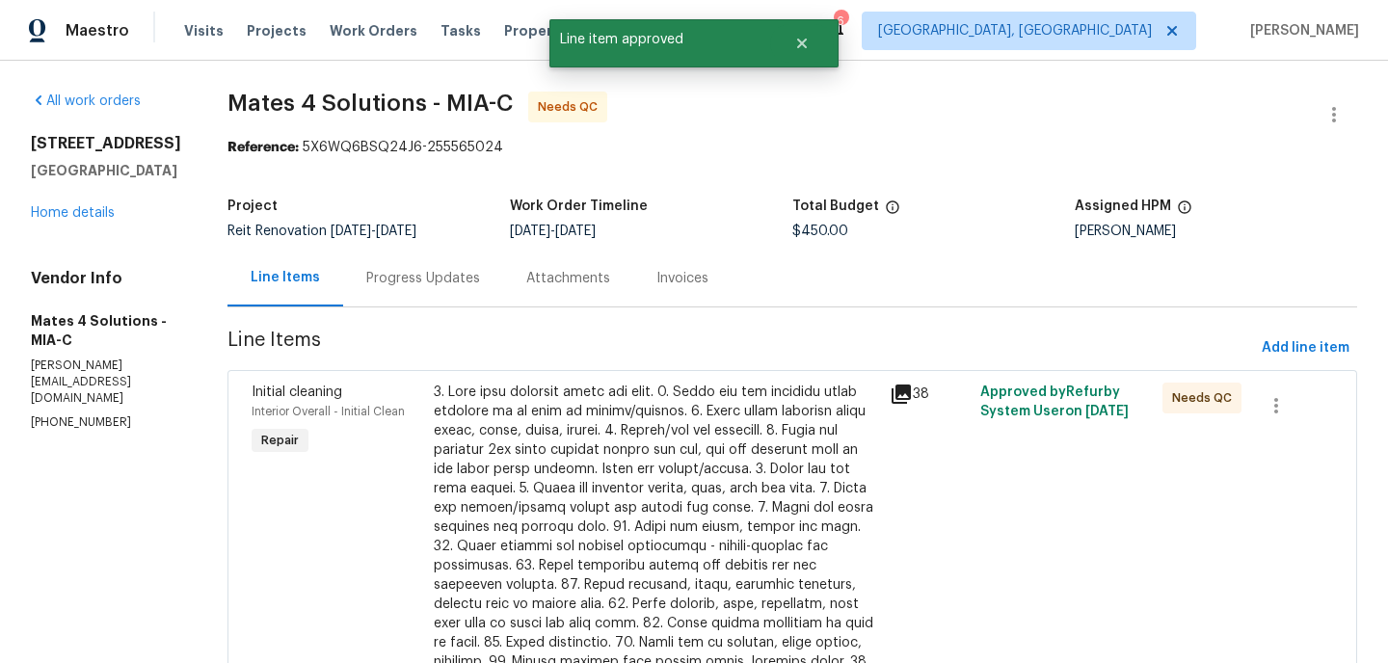
click at [675, 501] on div at bounding box center [656, 576] width 444 height 386
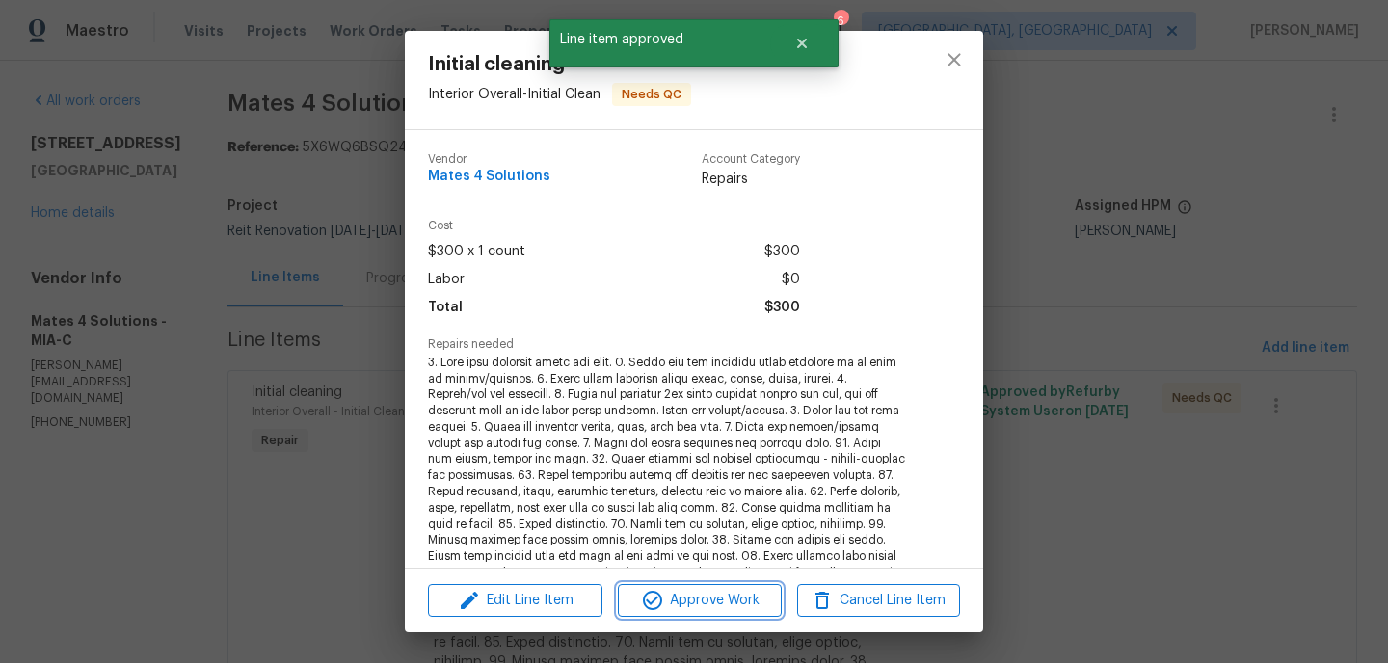
click at [693, 605] on span "Approve Work" at bounding box center [699, 601] width 151 height 24
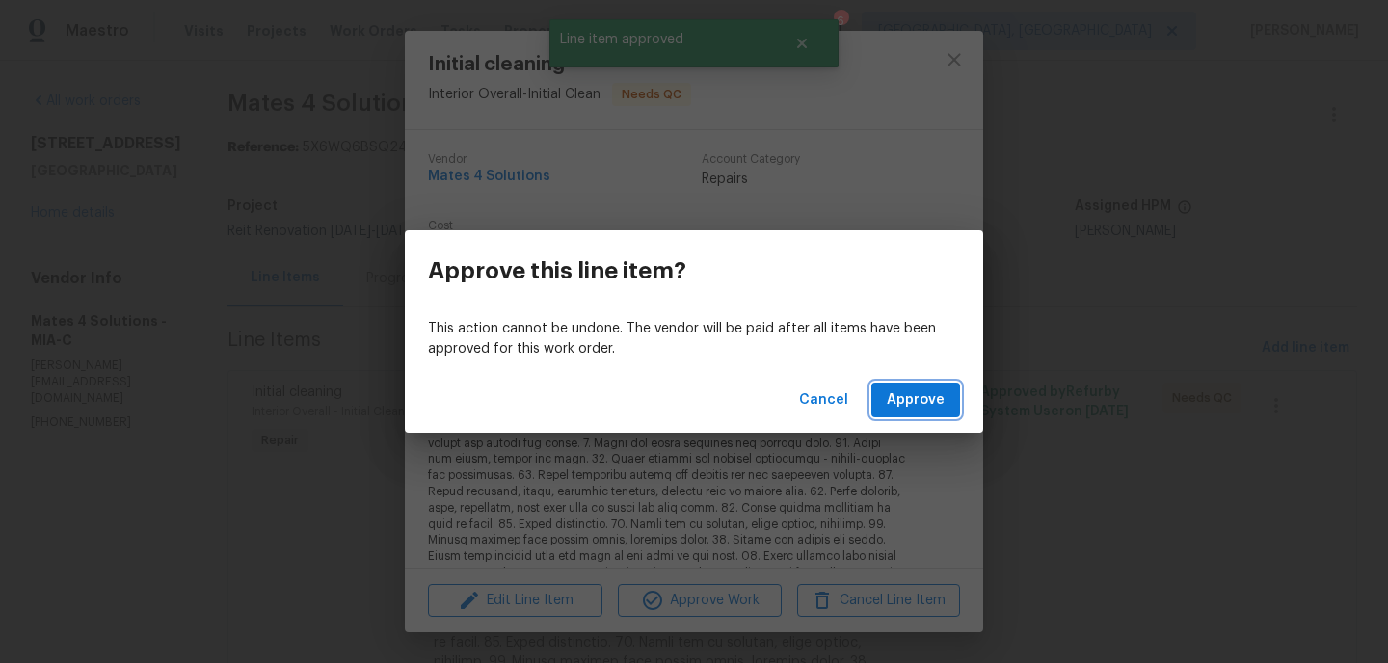
click at [941, 405] on span "Approve" at bounding box center [916, 400] width 58 height 24
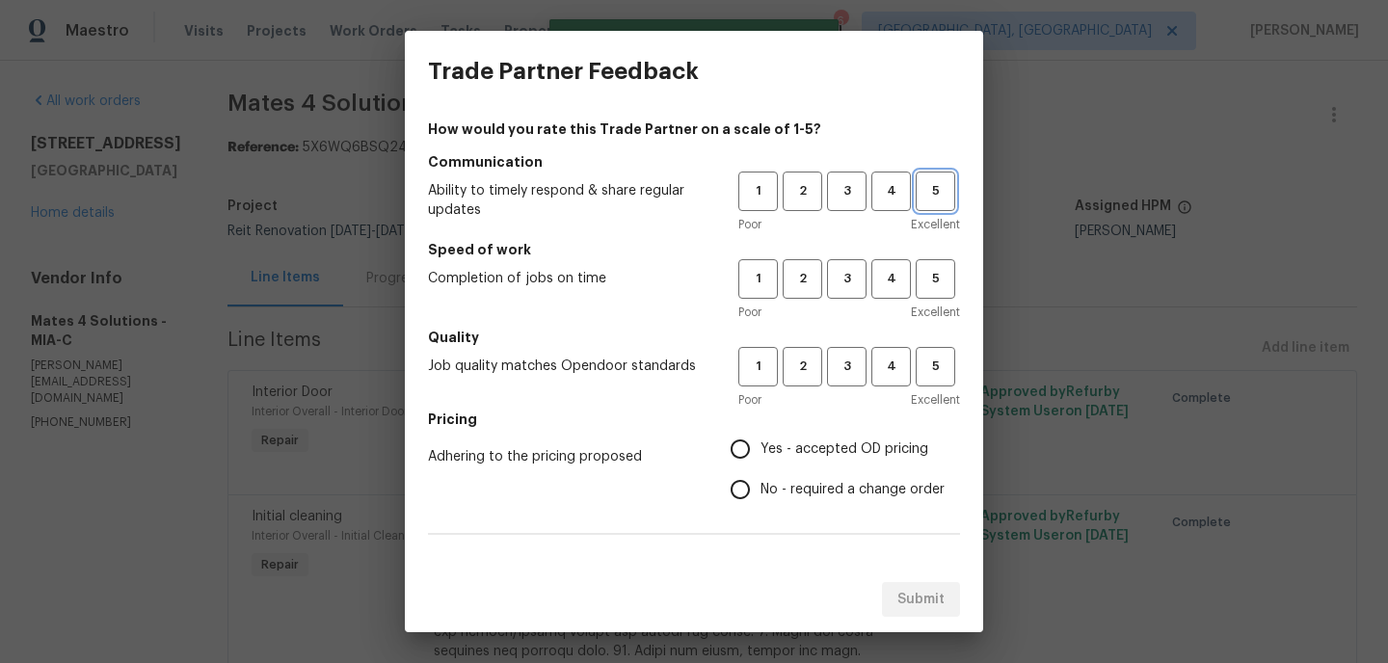
click at [952, 193] on span "5" at bounding box center [936, 191] width 36 height 22
click at [923, 262] on button "5" at bounding box center [936, 279] width 40 height 40
click at [926, 369] on span "5" at bounding box center [936, 367] width 36 height 22
click at [741, 450] on input "Yes - accepted OD pricing" at bounding box center [740, 449] width 40 height 40
radio input "true"
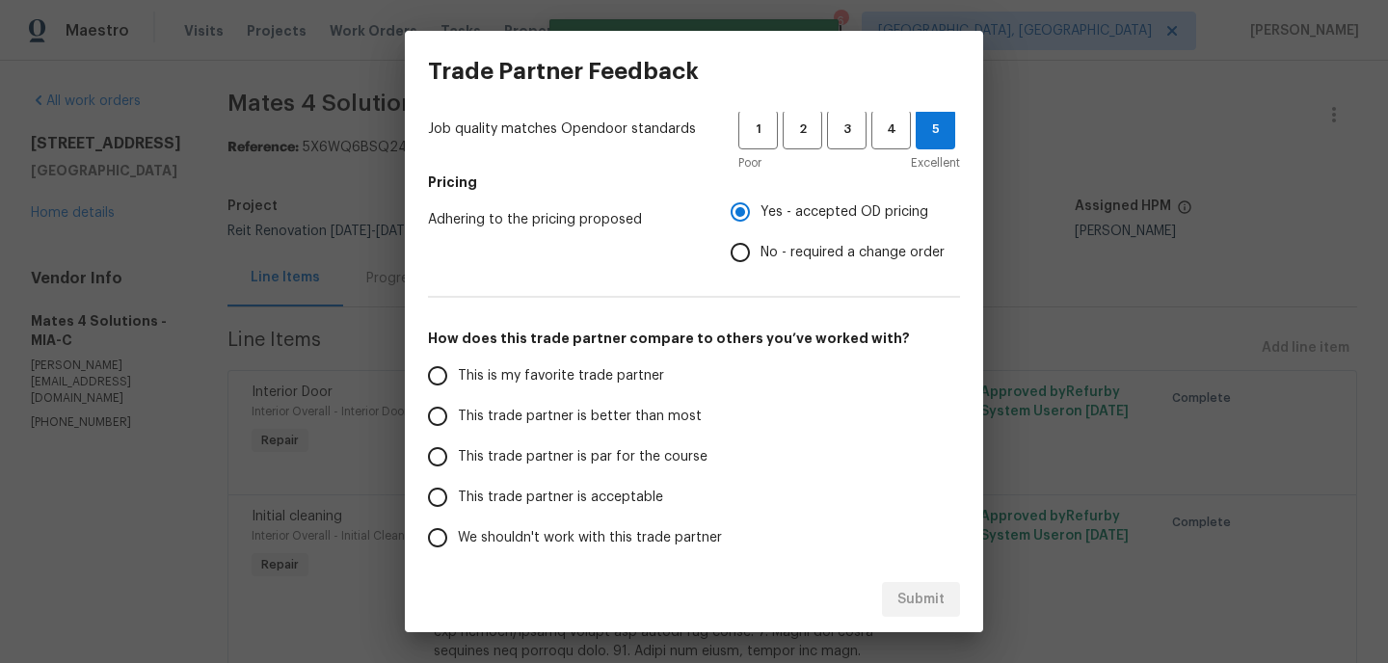
scroll to position [271, 0]
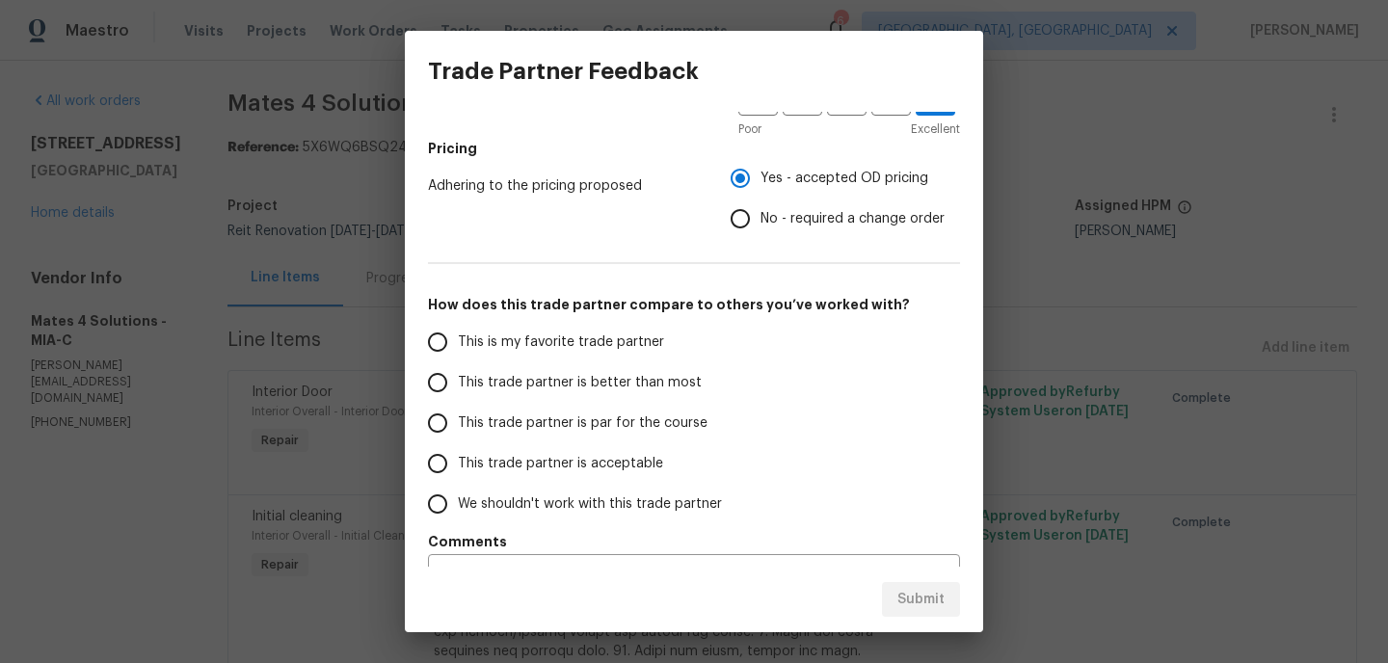
click at [441, 387] on input "This trade partner is better than most" at bounding box center [437, 382] width 40 height 40
click at [901, 599] on span "Submit" at bounding box center [920, 600] width 47 height 24
radio input "true"
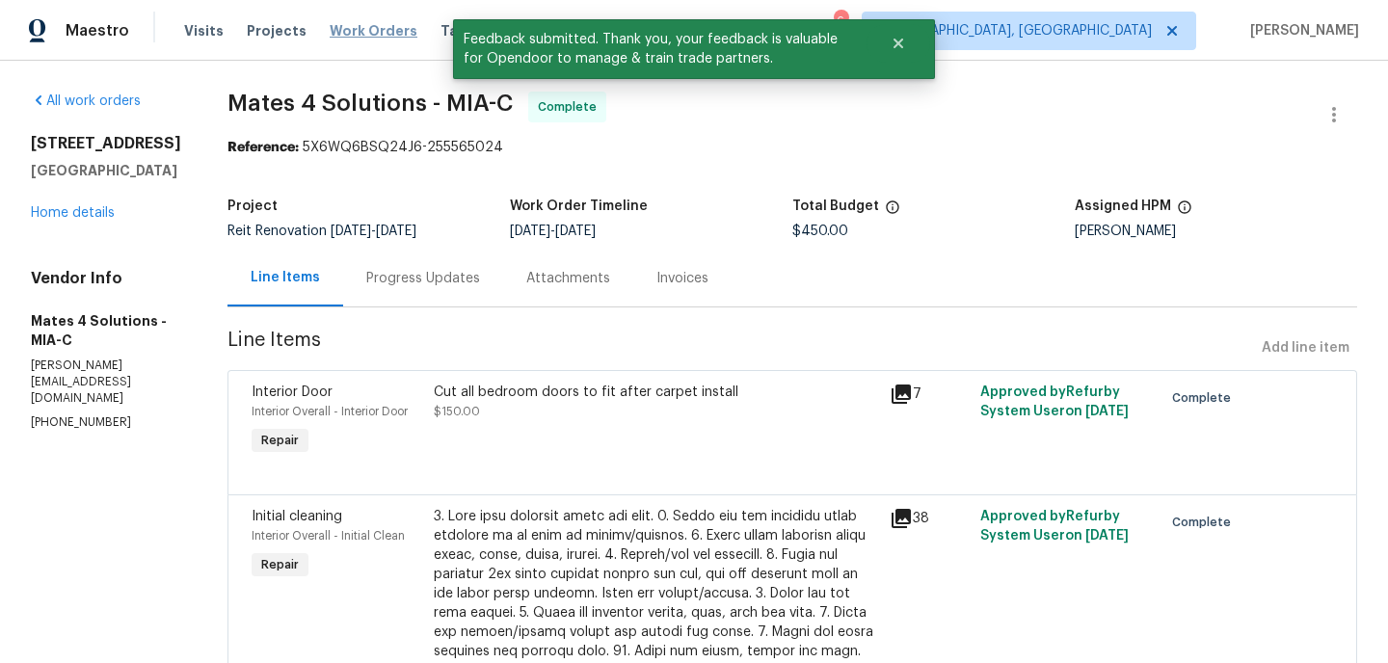
click at [368, 35] on span "Work Orders" at bounding box center [374, 30] width 88 height 19
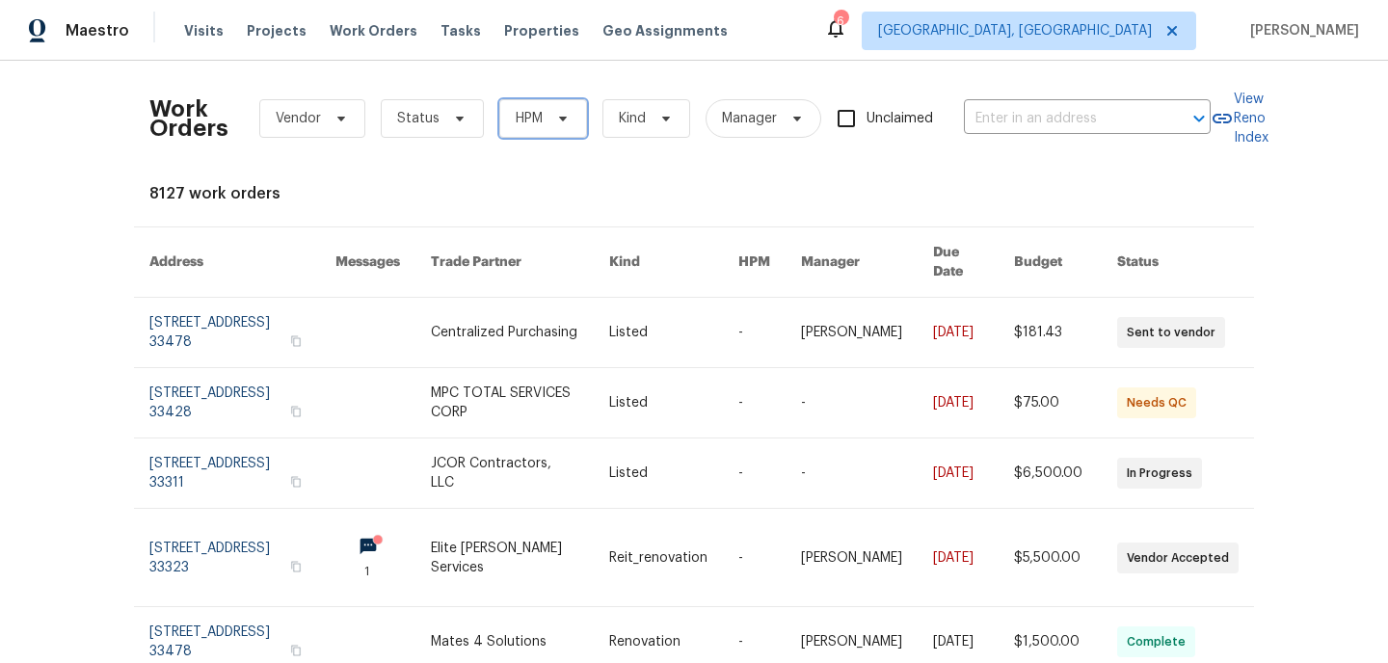
click at [544, 120] on span "HPM" at bounding box center [543, 118] width 88 height 39
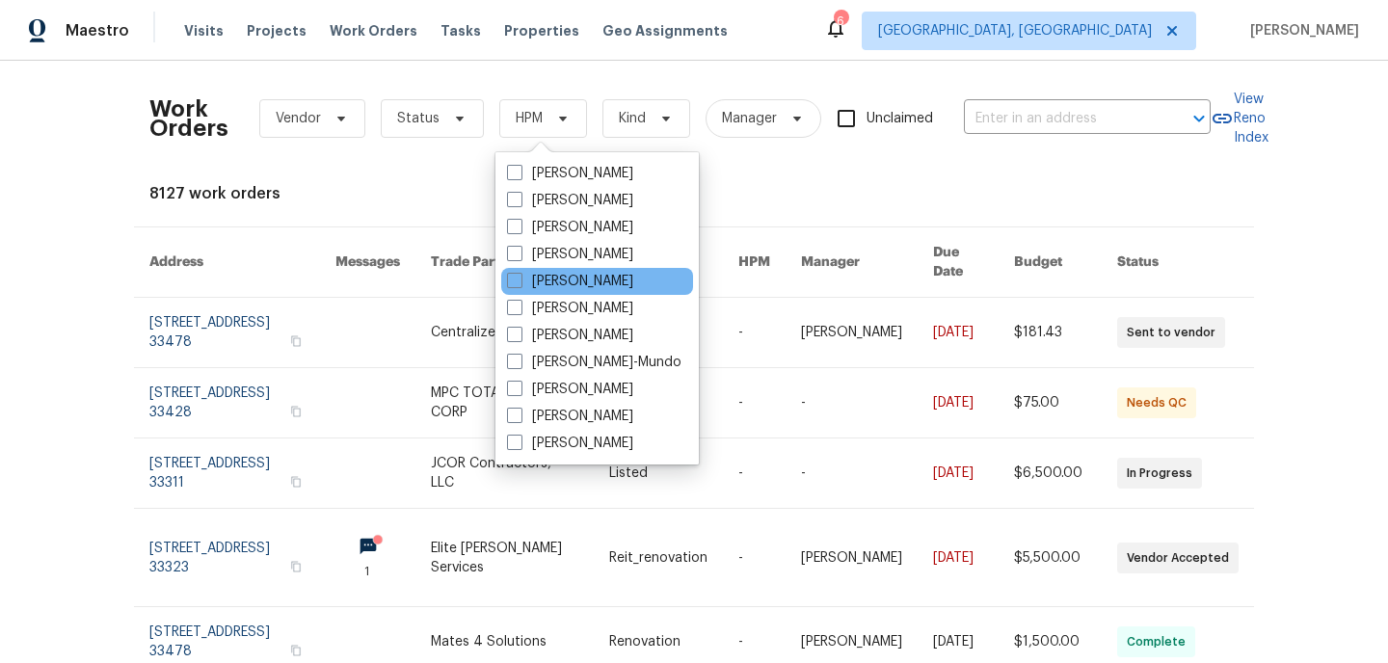
click at [517, 292] on div "[PERSON_NAME]" at bounding box center [597, 281] width 192 height 27
click at [517, 287] on span at bounding box center [514, 280] width 15 height 15
click at [517, 284] on input "[PERSON_NAME]" at bounding box center [513, 278] width 13 height 13
checkbox input "true"
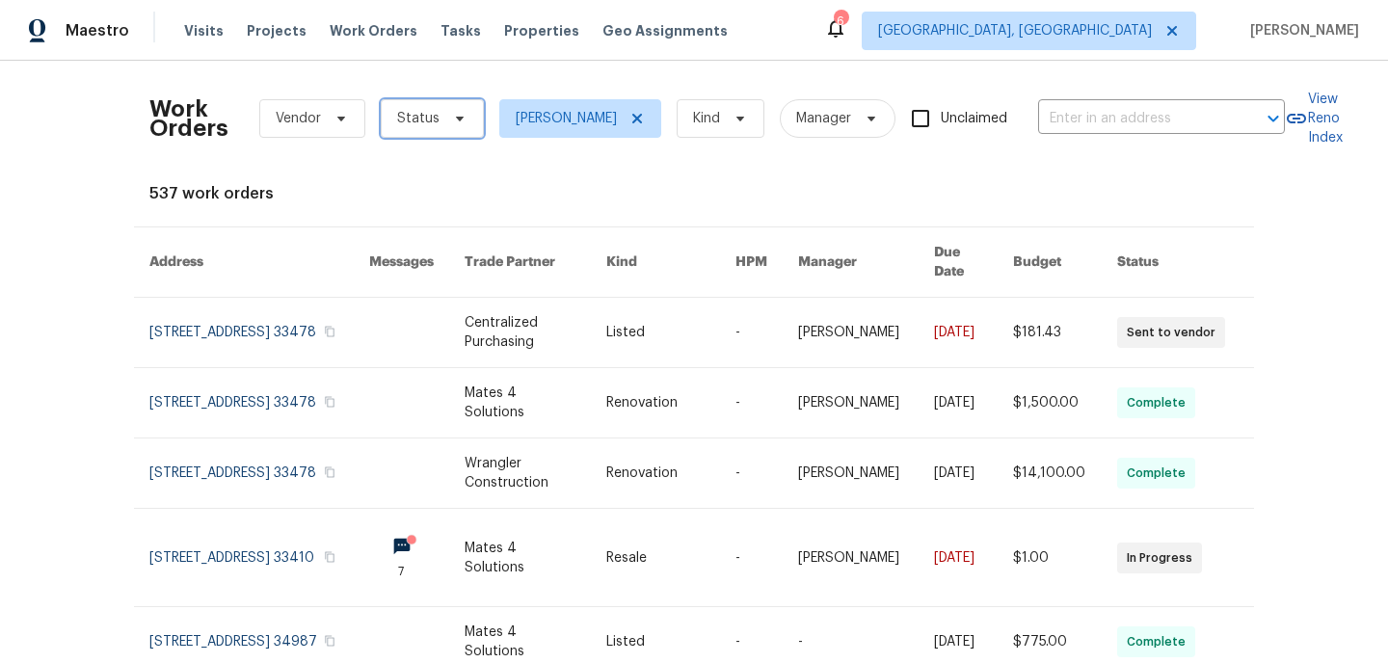
click at [450, 135] on span "Status" at bounding box center [432, 118] width 103 height 39
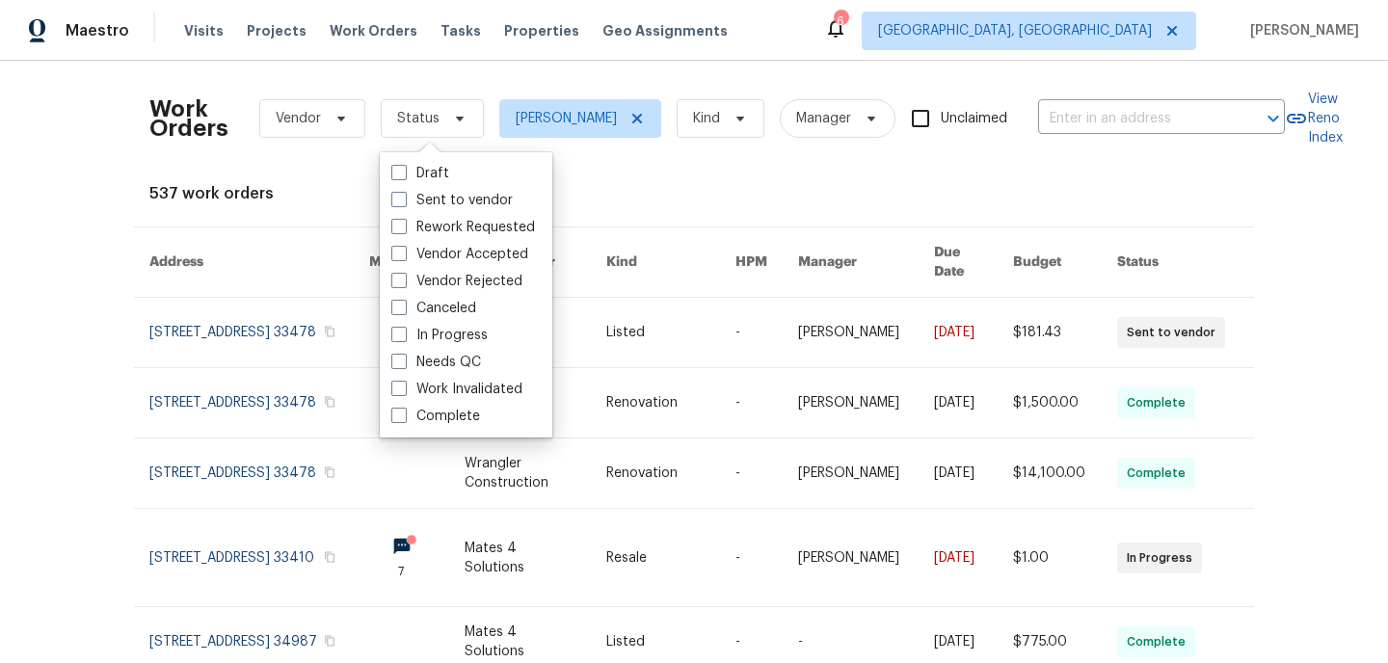
click at [342, 245] on th "Address" at bounding box center [244, 262] width 220 height 70
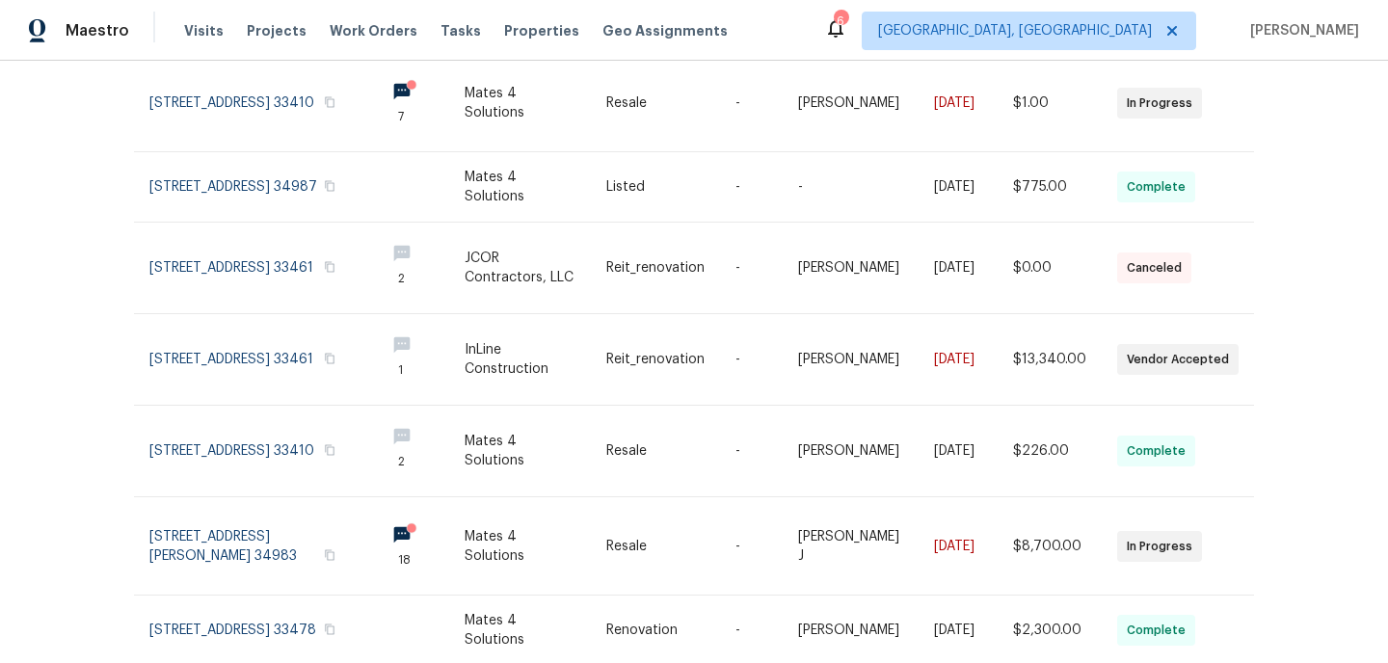
scroll to position [501, 0]
